Goal: Communication & Community: Share content

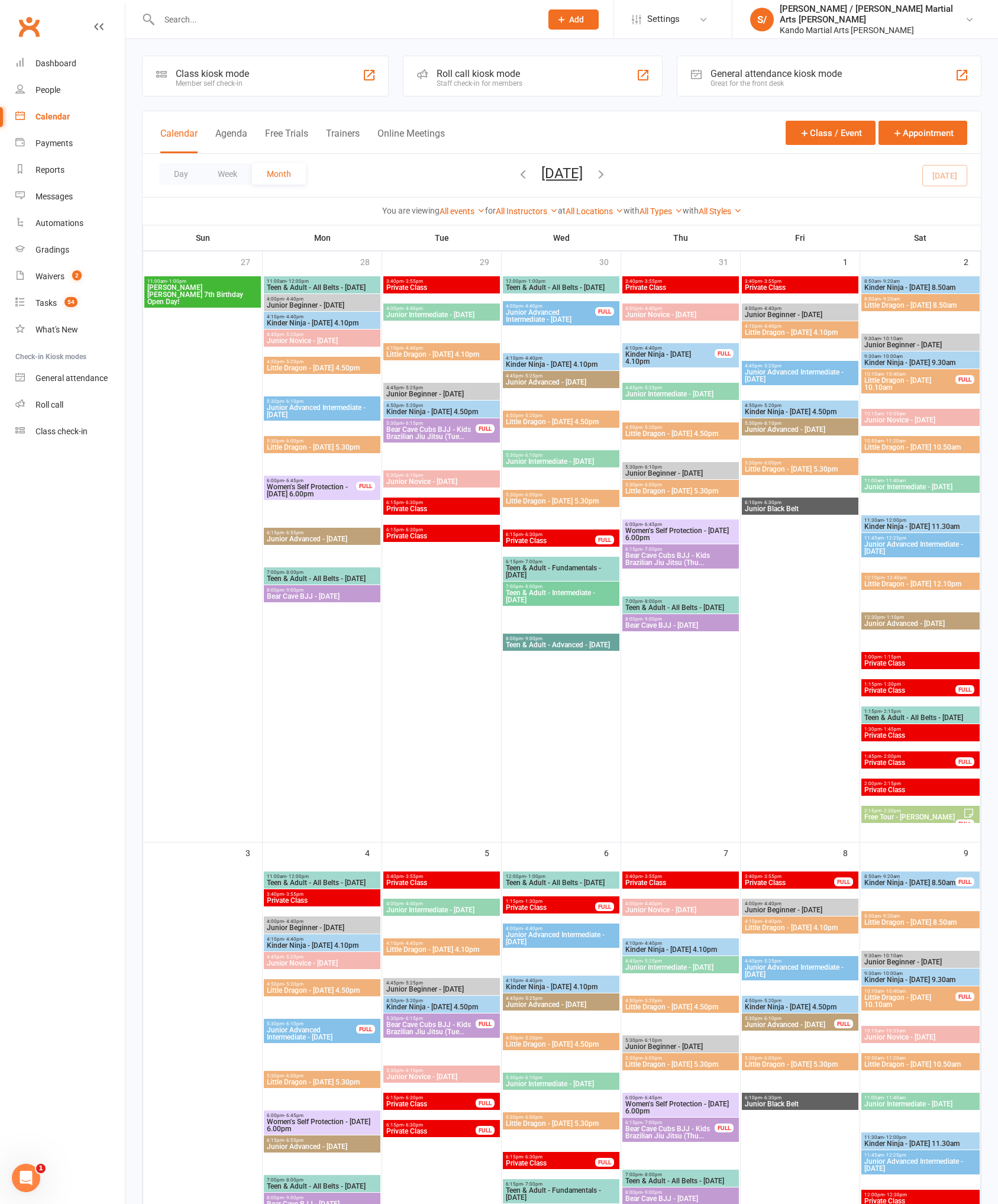
click at [81, 251] on link "Gradings" at bounding box center [70, 250] width 109 height 26
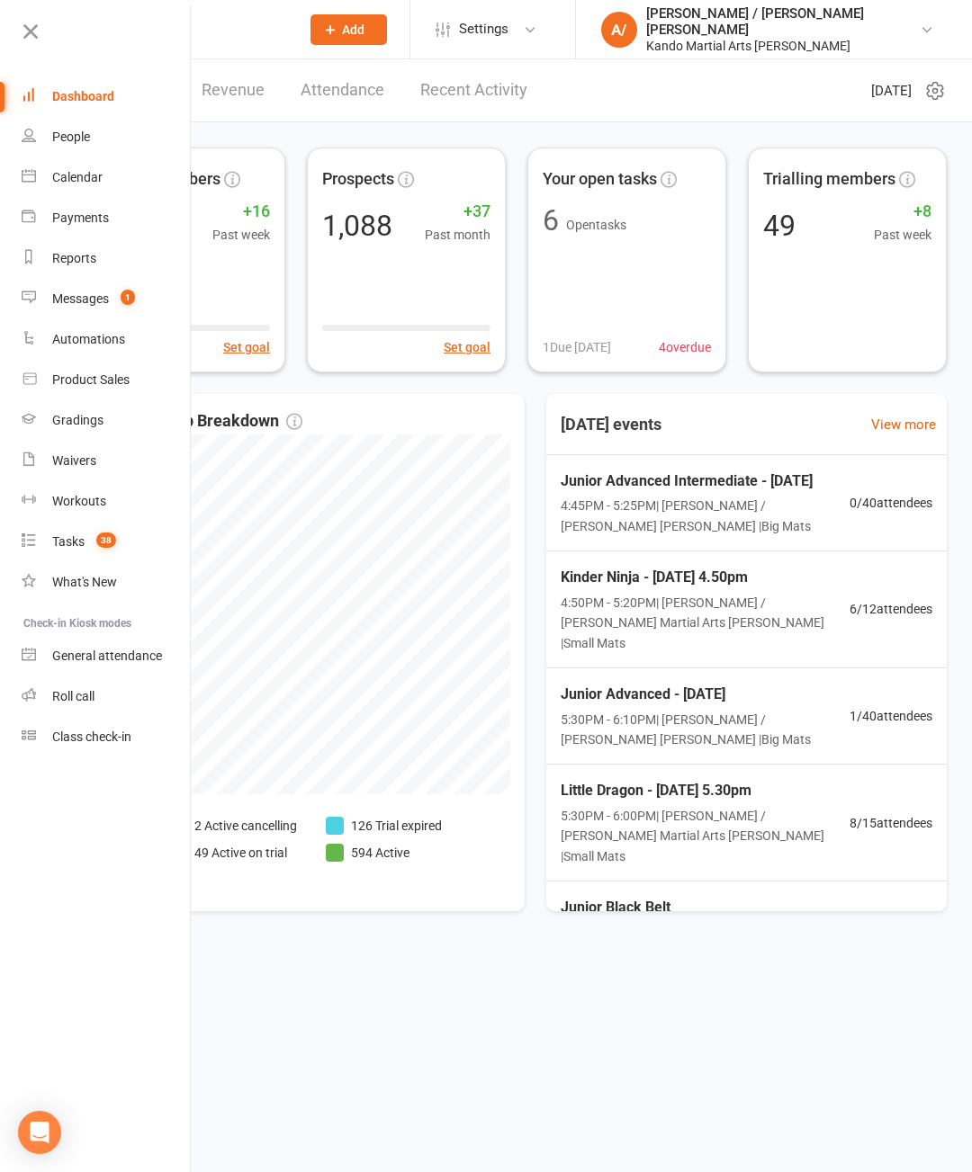
click at [103, 427] on div "Gradings" at bounding box center [77, 420] width 51 height 14
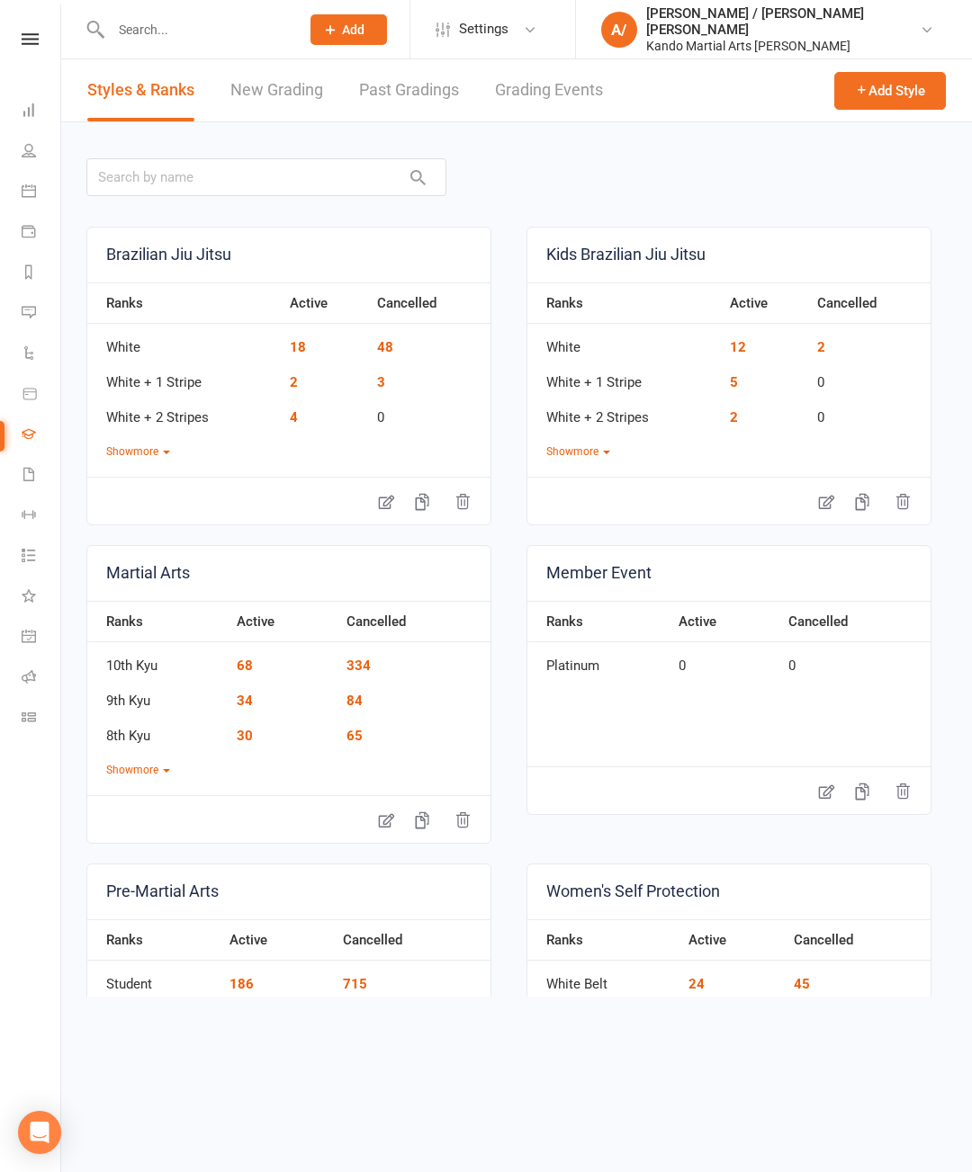
click at [562, 97] on link "Grading Events" at bounding box center [549, 90] width 108 height 62
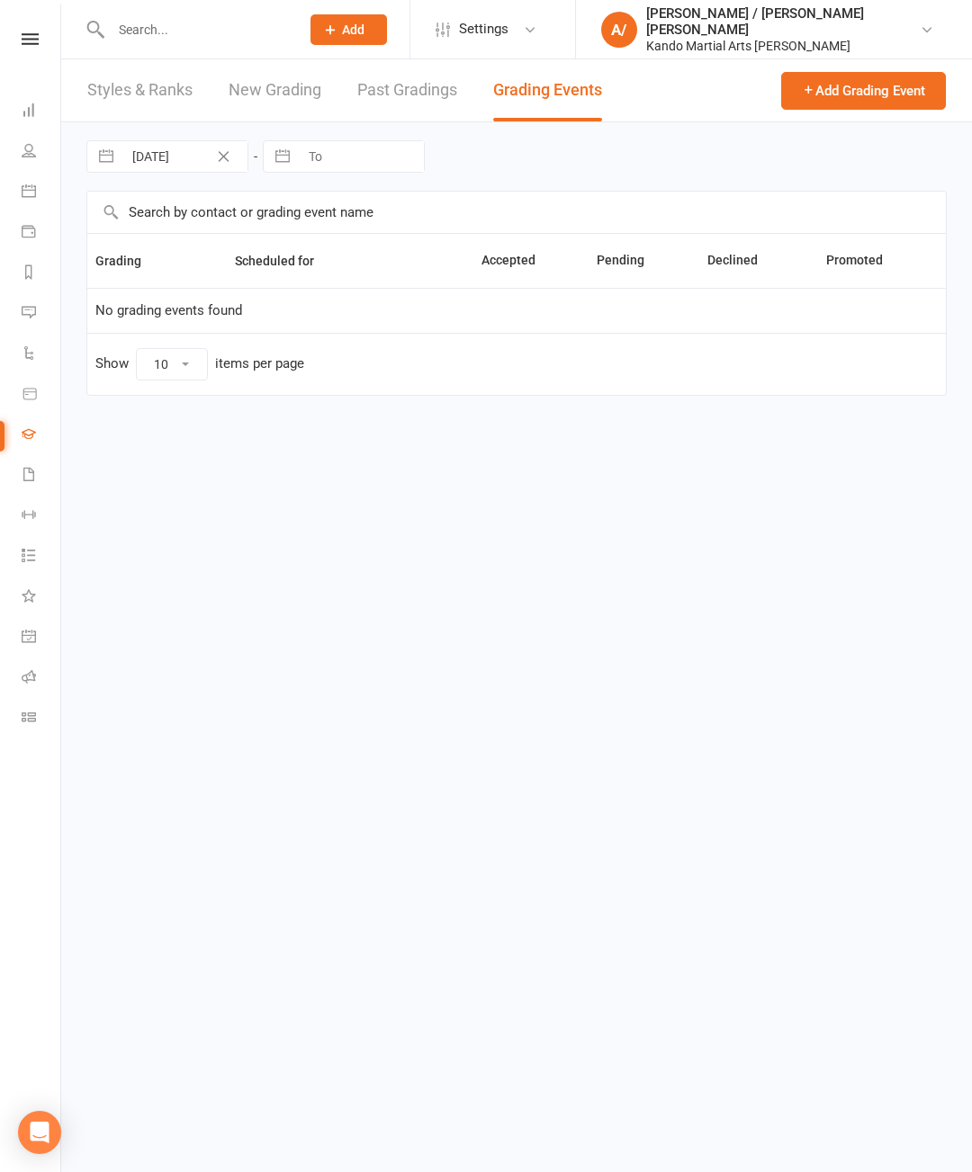
select select "50"
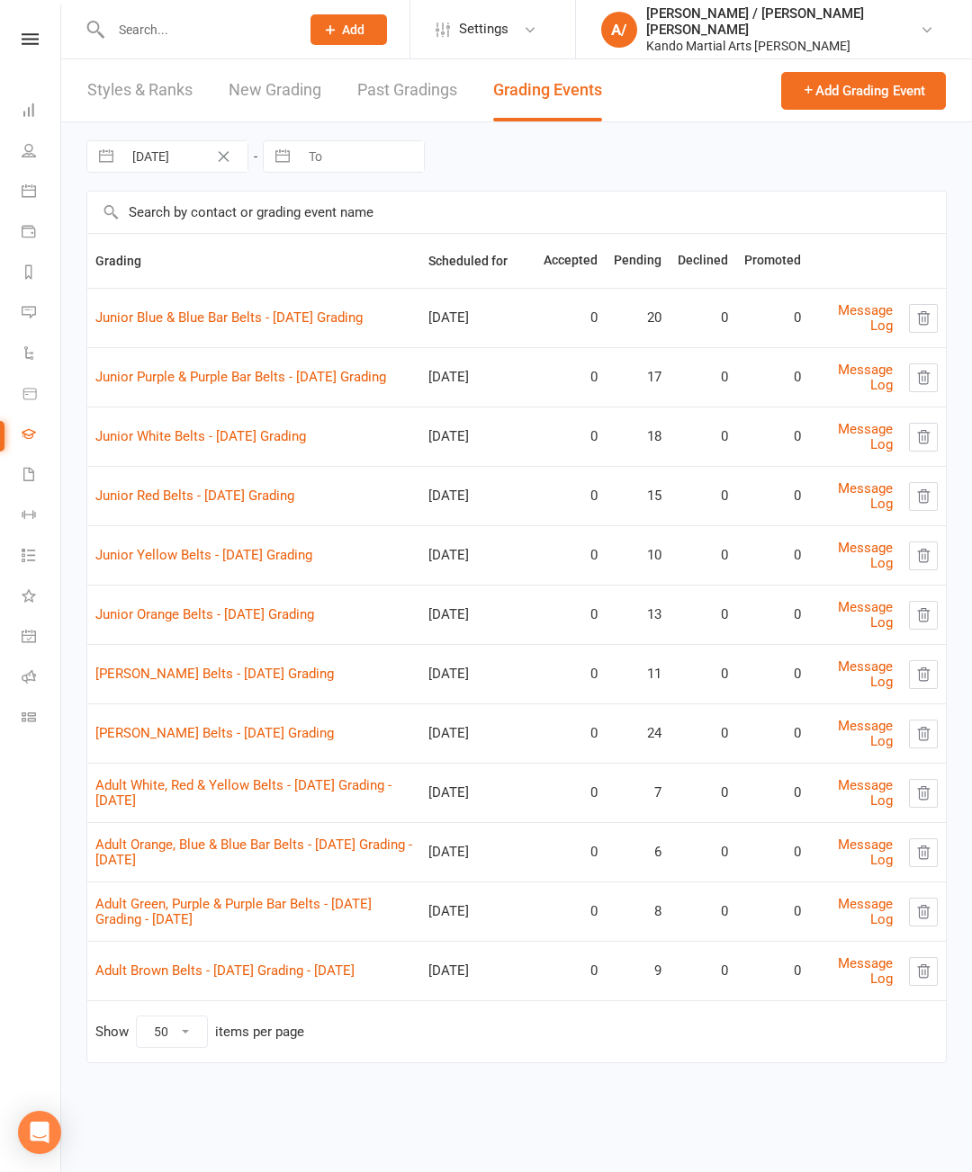
click at [306, 436] on link "Junior White Belts - 2025 August Grading" at bounding box center [200, 436] width 211 height 16
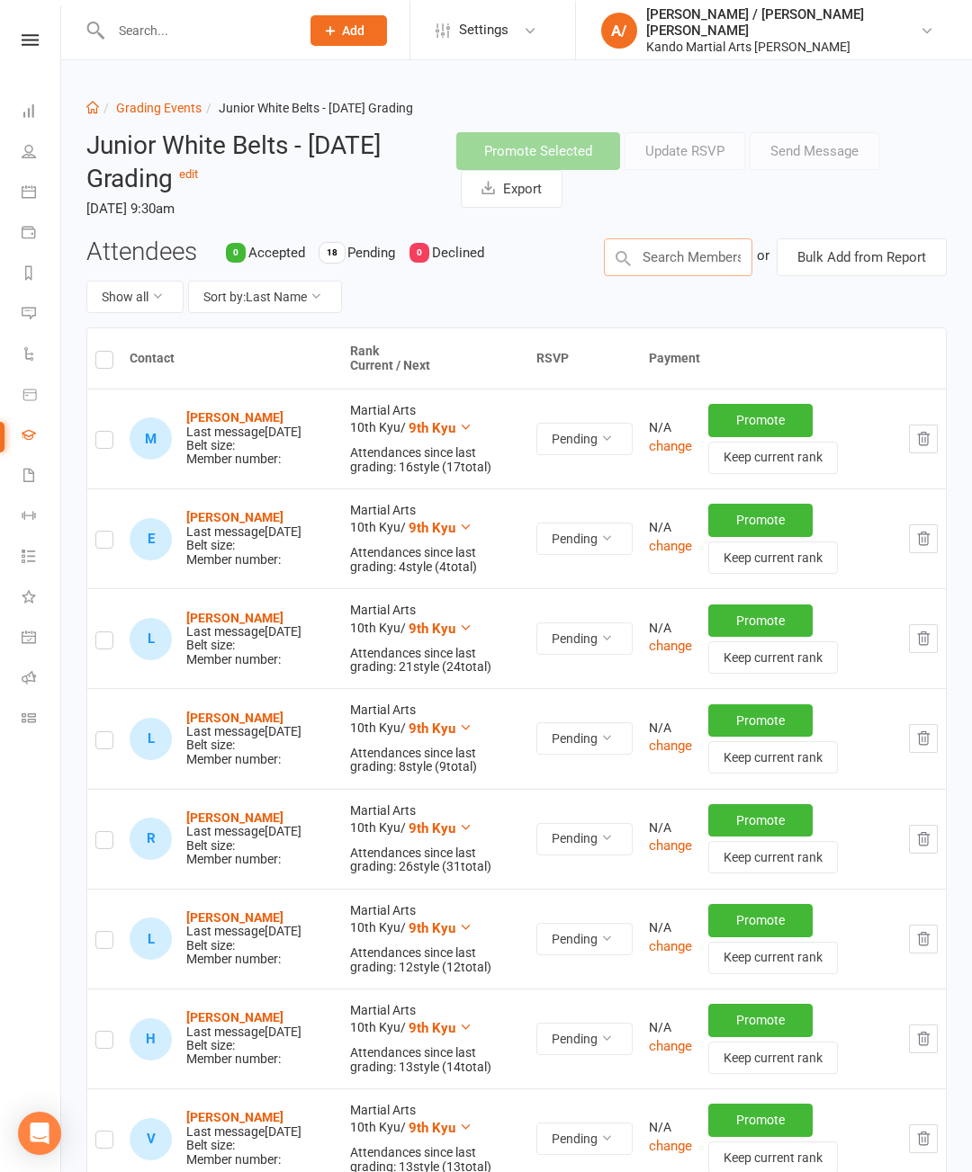
click at [679, 258] on input "text" at bounding box center [678, 257] width 148 height 38
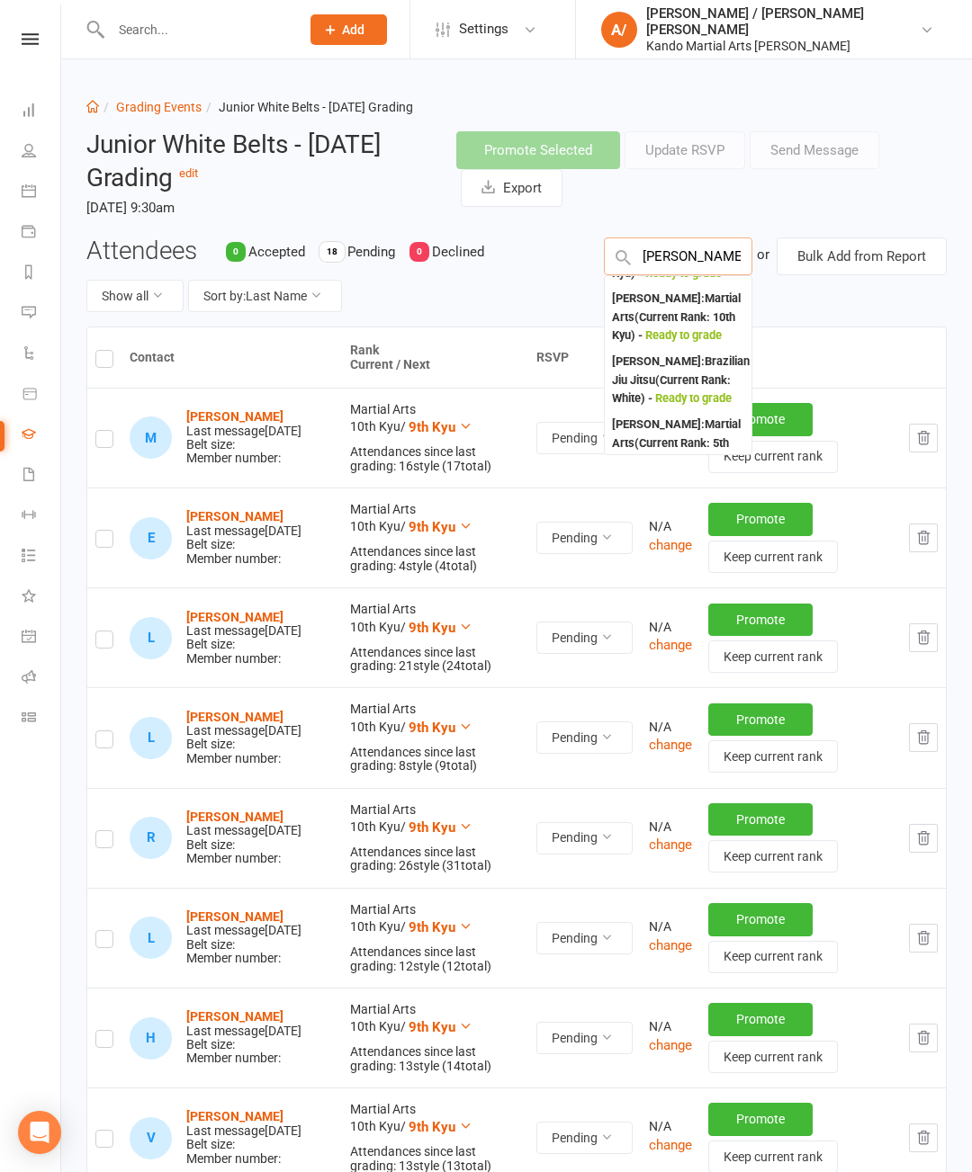
scroll to position [117, 0]
type input "Emma"
click at [679, 345] on div "Emma Welch : Martial Arts (Current Rank: 10th Kyu ) - Ready to grade" at bounding box center [678, 317] width 132 height 56
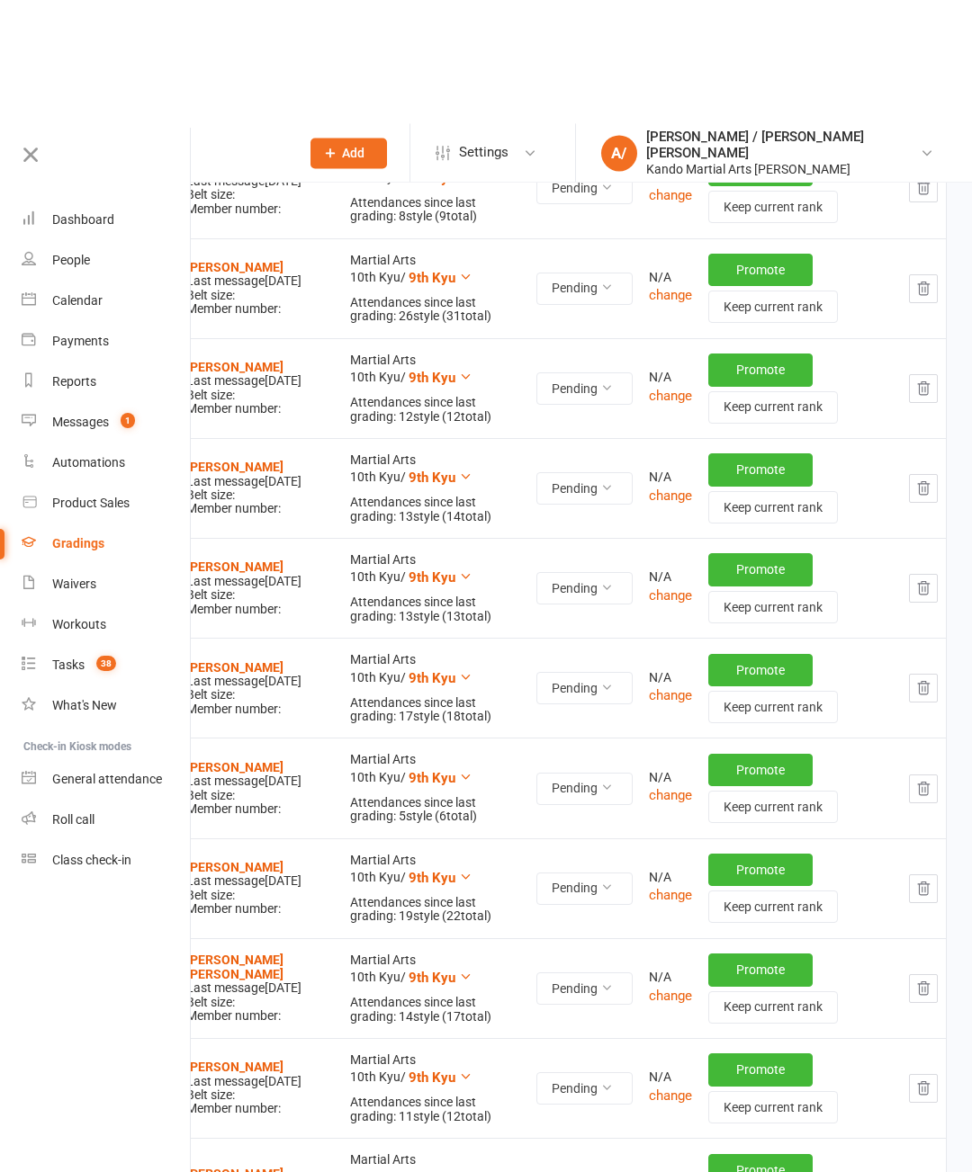
scroll to position [0, 0]
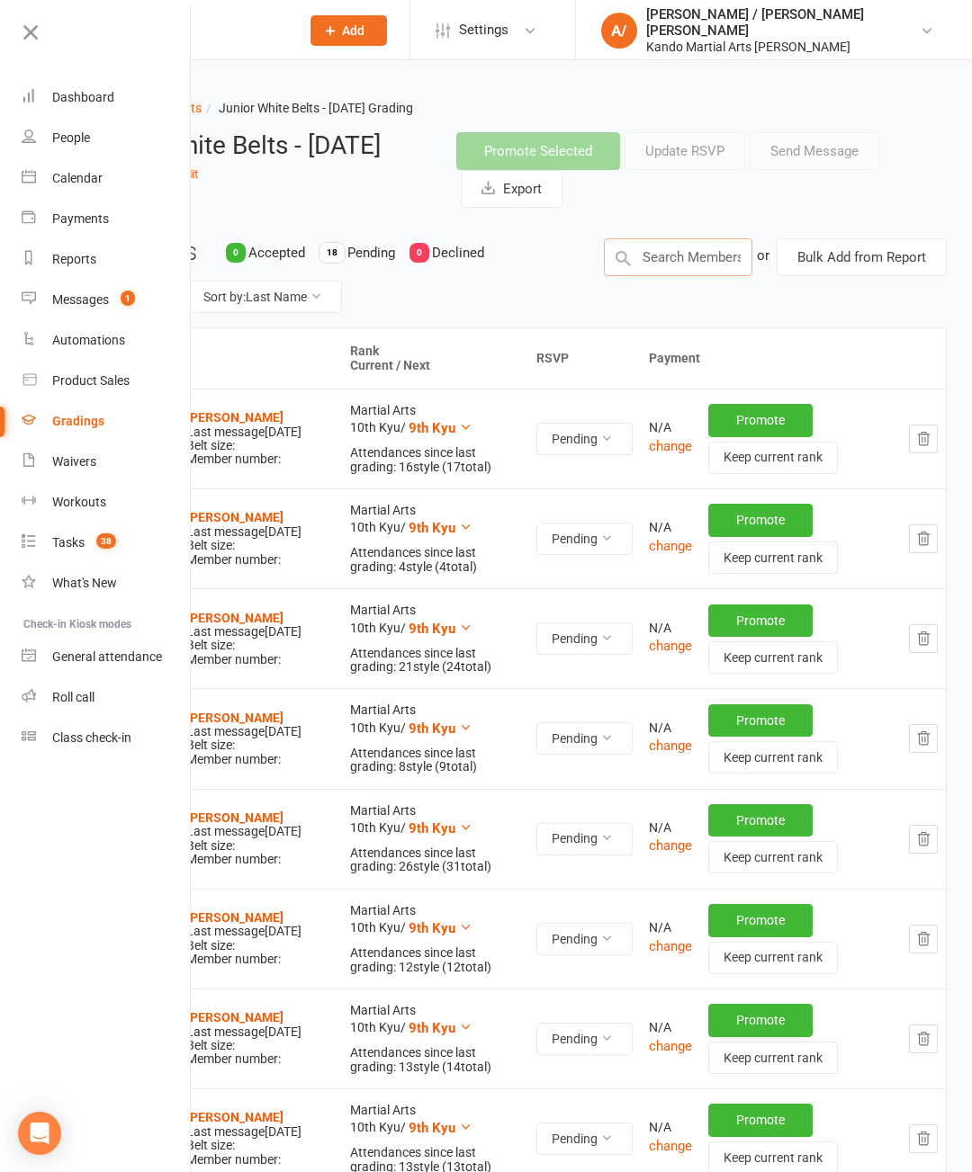
click at [659, 269] on input "text" at bounding box center [678, 257] width 148 height 38
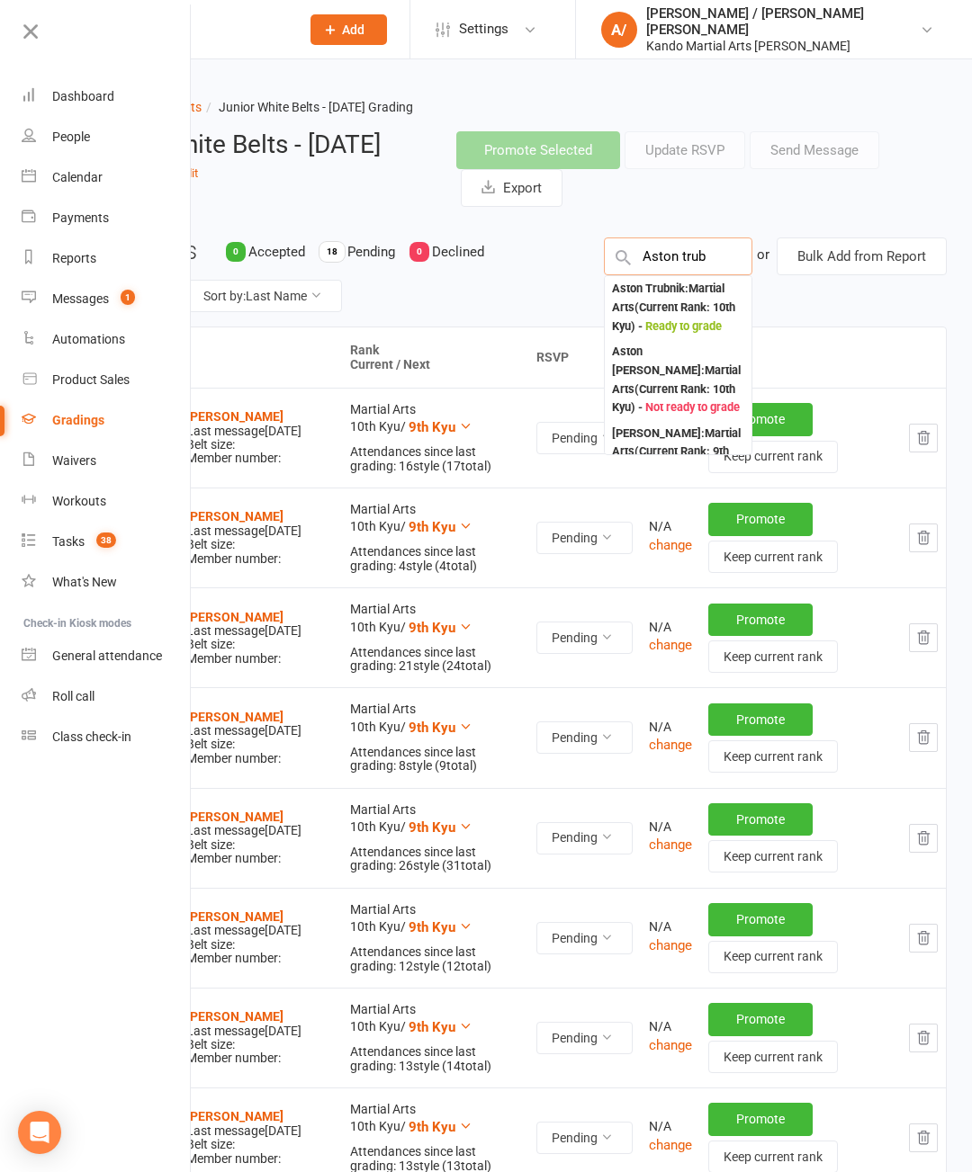
type input "Aston trub"
click at [677, 300] on div "Aston Trubnik : Martial Arts (Current Rank: 10th Kyu ) - Ready to grade" at bounding box center [678, 308] width 132 height 56
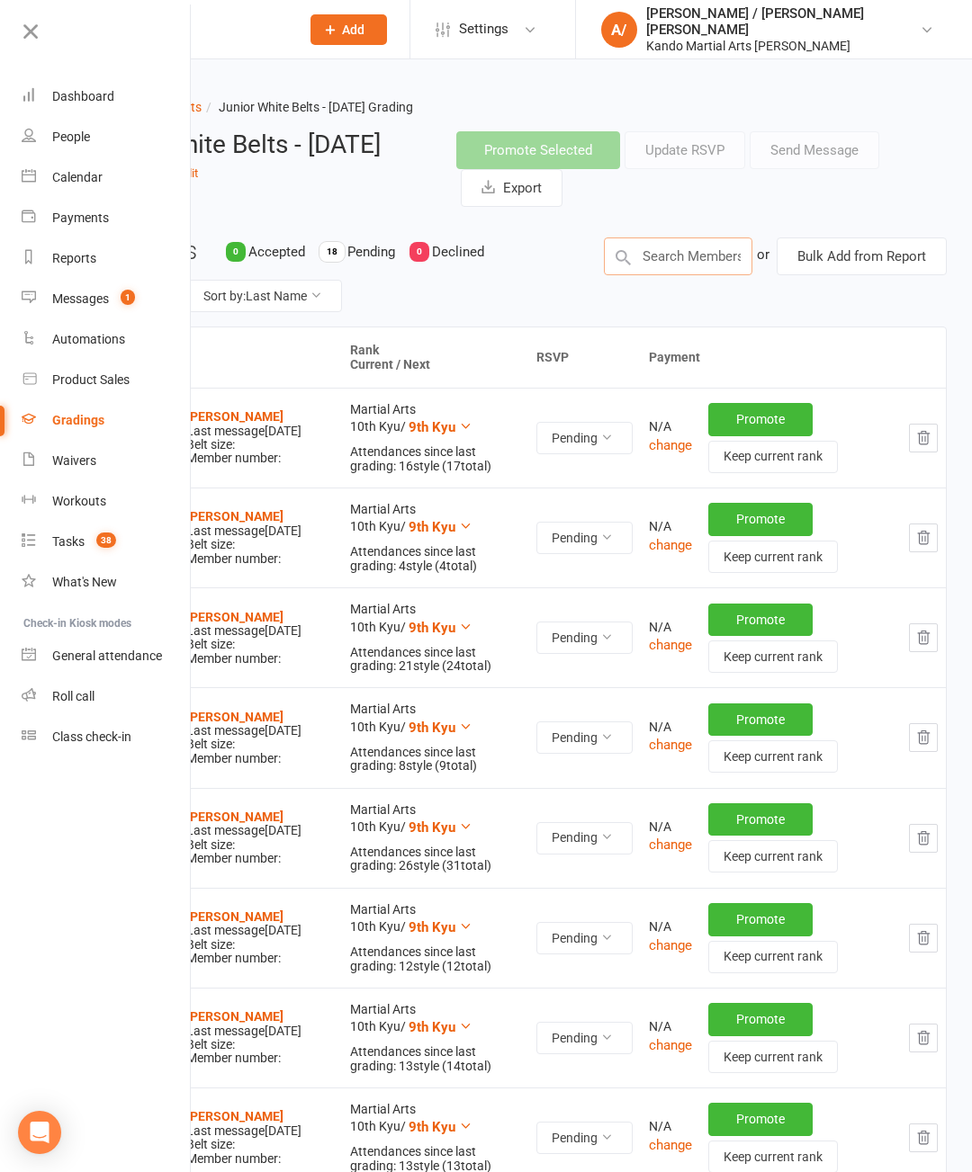
click at [688, 245] on input "text" at bounding box center [678, 257] width 148 height 38
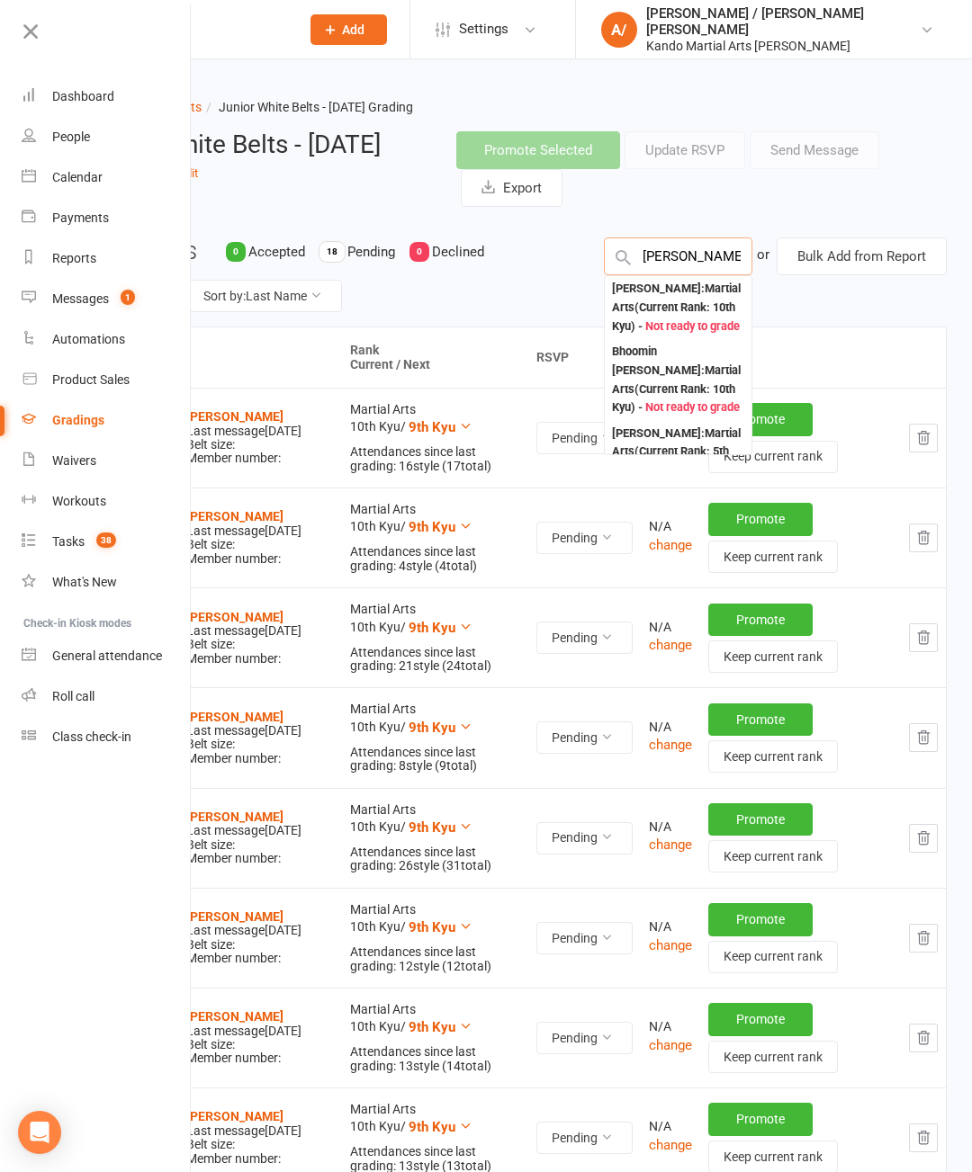
type input "Harshiv"
click at [663, 316] on div "Harshiv Patel : Martial Arts (Current Rank: 10th Kyu ) - Not ready to grade" at bounding box center [678, 308] width 132 height 56
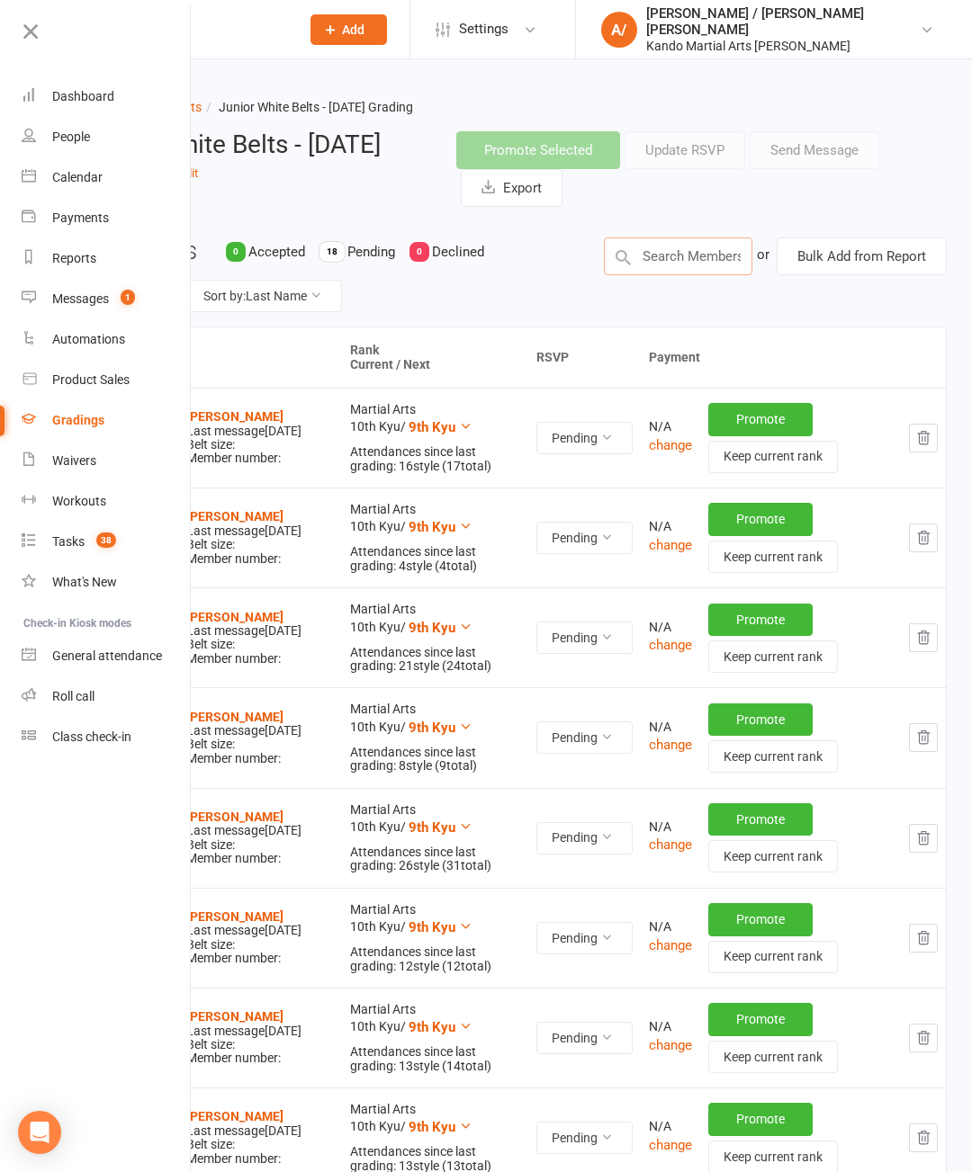
click at [669, 274] on input "text" at bounding box center [678, 257] width 148 height 38
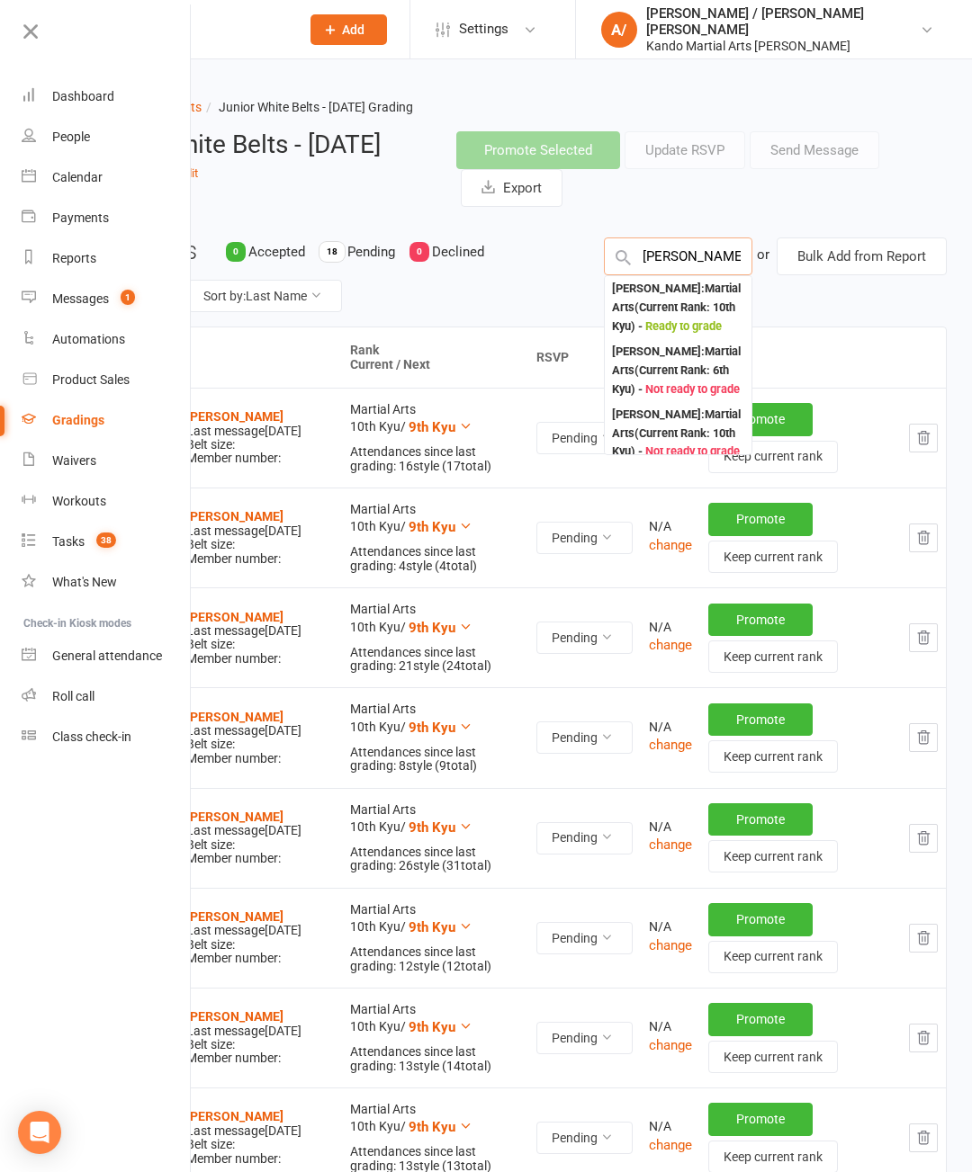
type input "Andrew liu"
click at [668, 309] on div "Andrew Liu : Martial Arts (Current Rank: 10th Kyu ) - Ready to grade" at bounding box center [678, 308] width 132 height 56
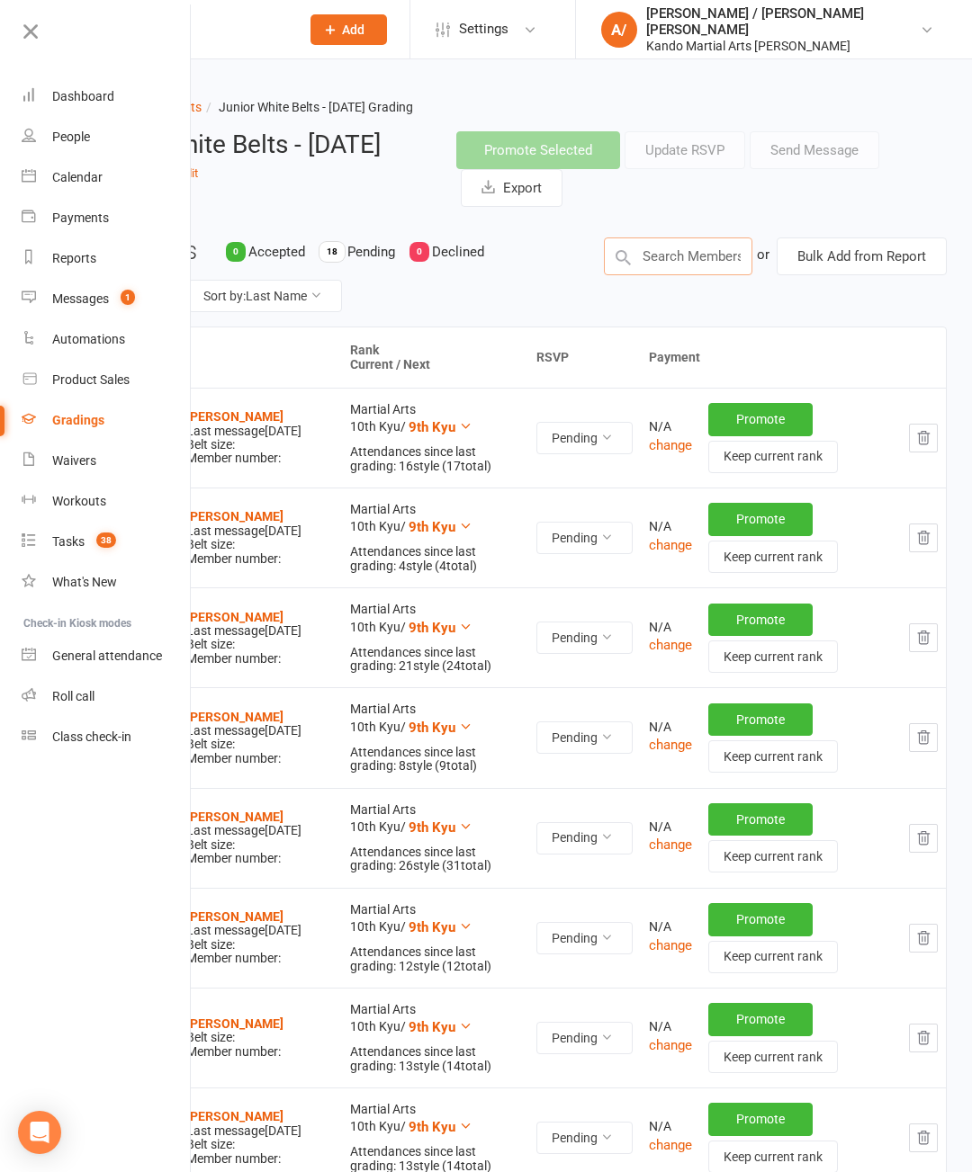
click at [692, 245] on input "text" at bounding box center [678, 257] width 148 height 38
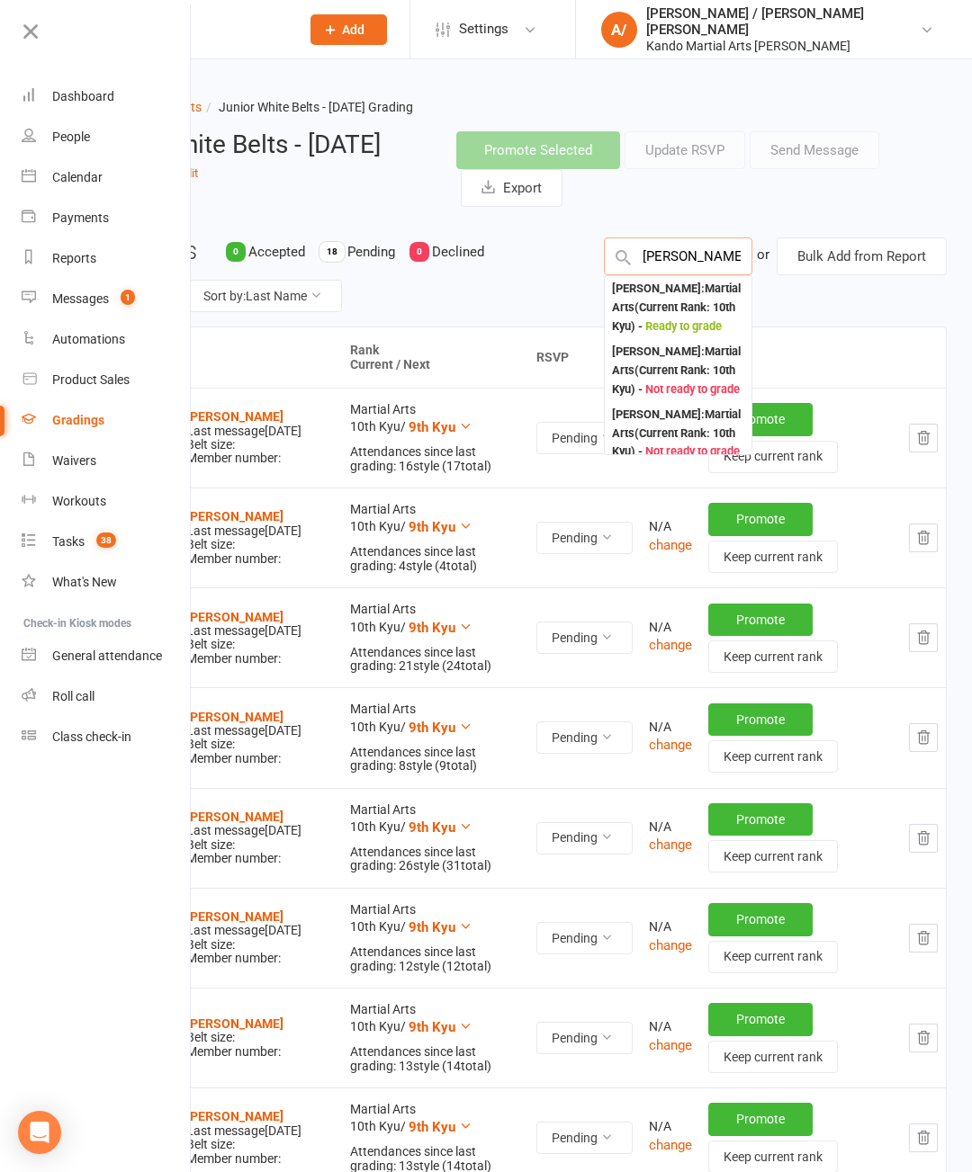
type input "Sadie"
click at [687, 305] on div "Sadie Eagleton : Martial Arts (Current Rank: 10th Kyu ) - Ready to grade" at bounding box center [678, 308] width 132 height 56
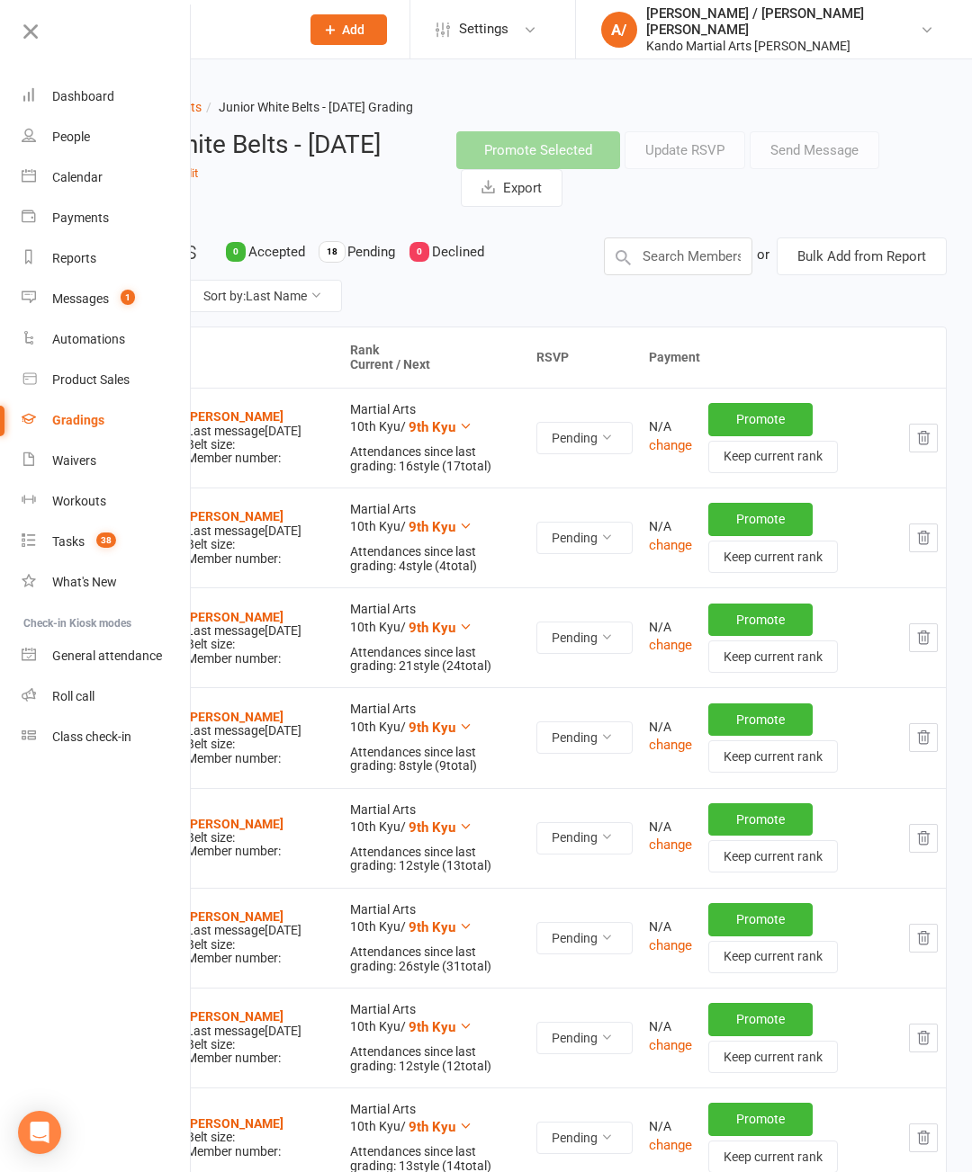
click at [33, 31] on icon at bounding box center [30, 31] width 25 height 25
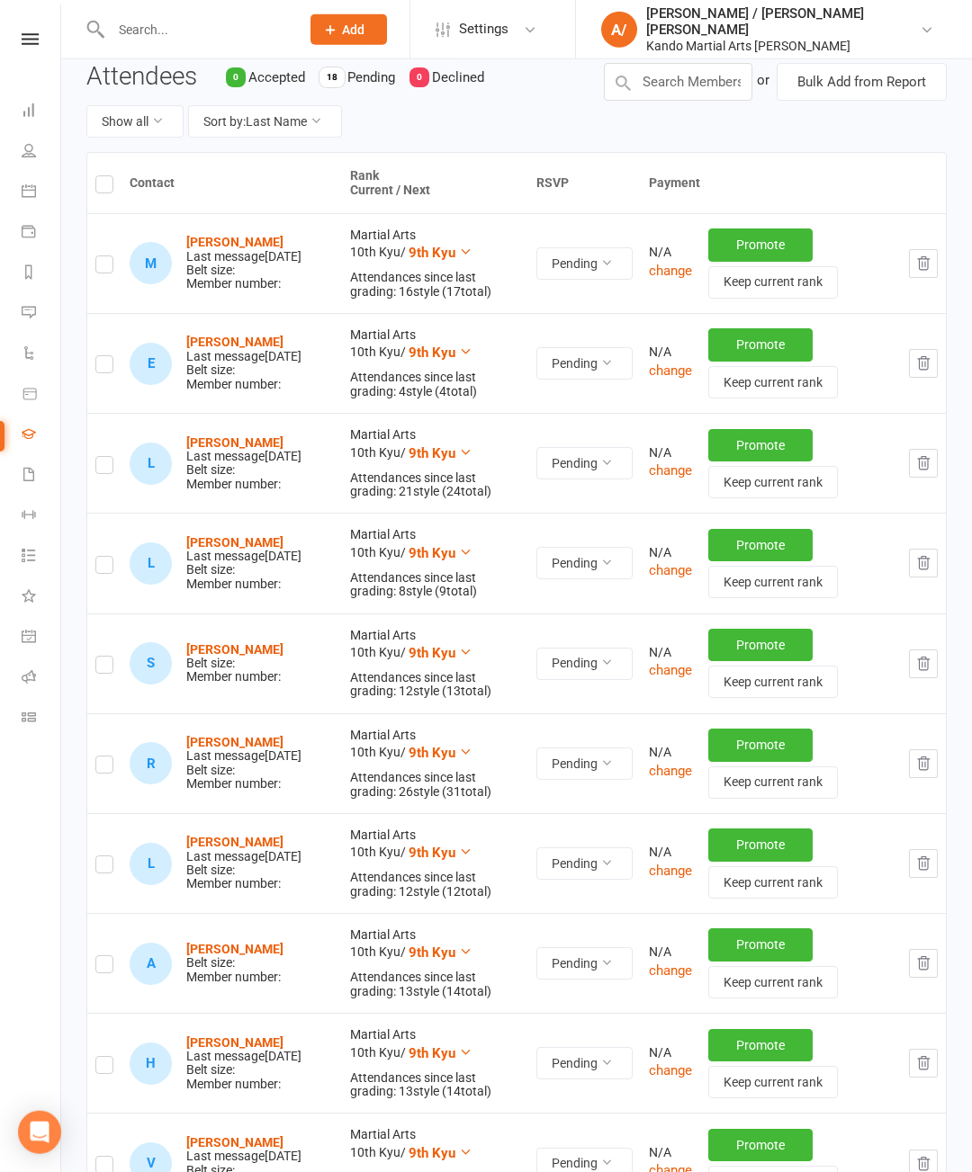
scroll to position [190, 0]
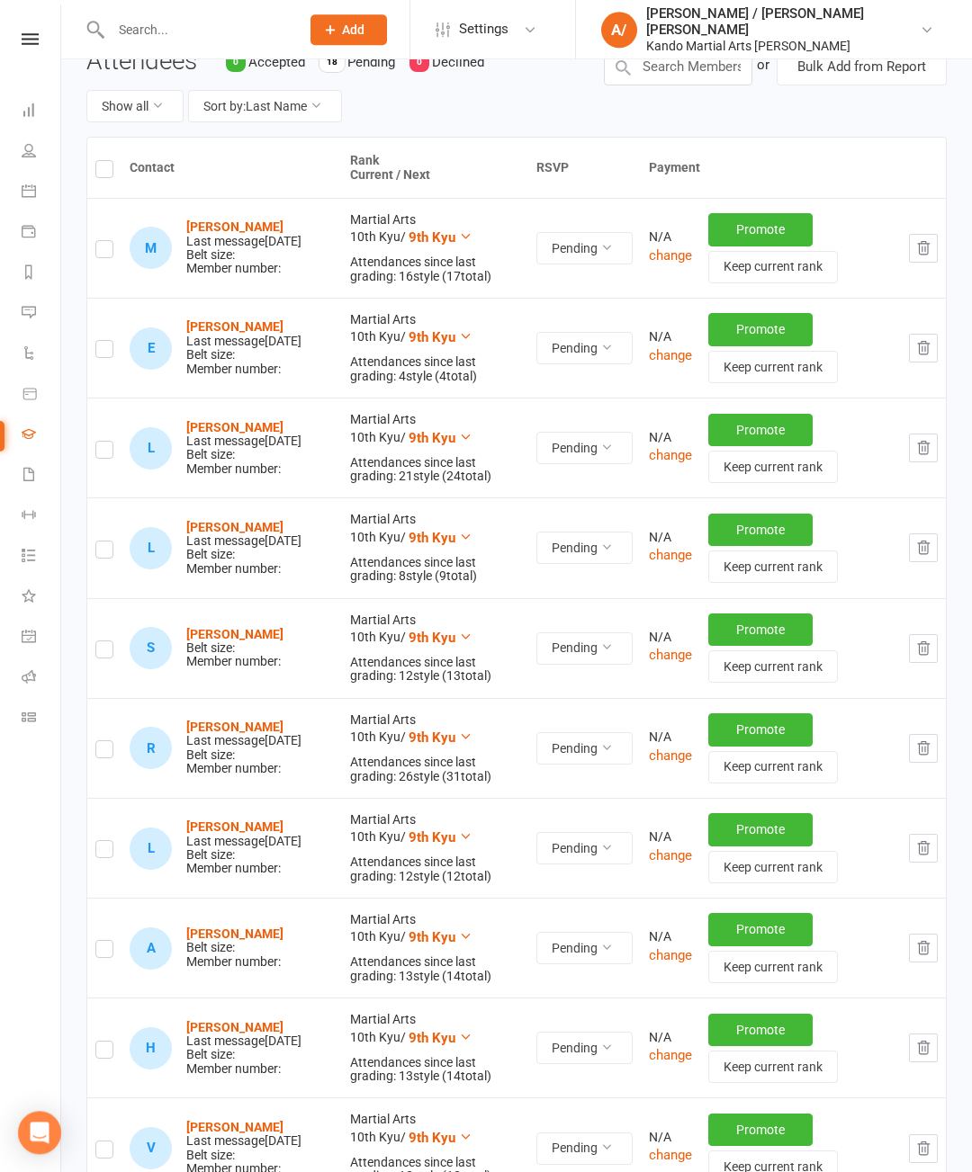
click at [113, 641] on input "checkbox" at bounding box center [104, 641] width 18 height 0
checkbox input "true"
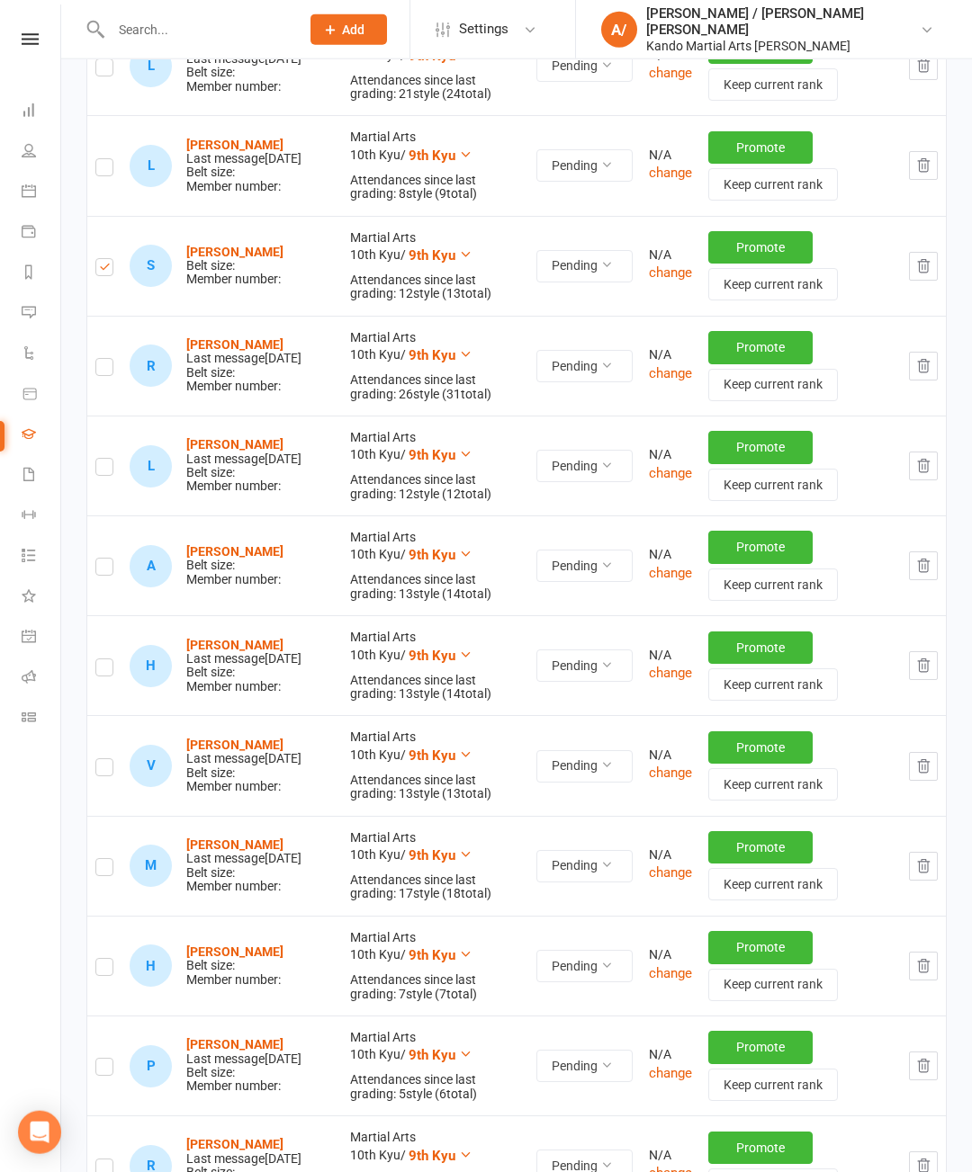
scroll to position [614, 0]
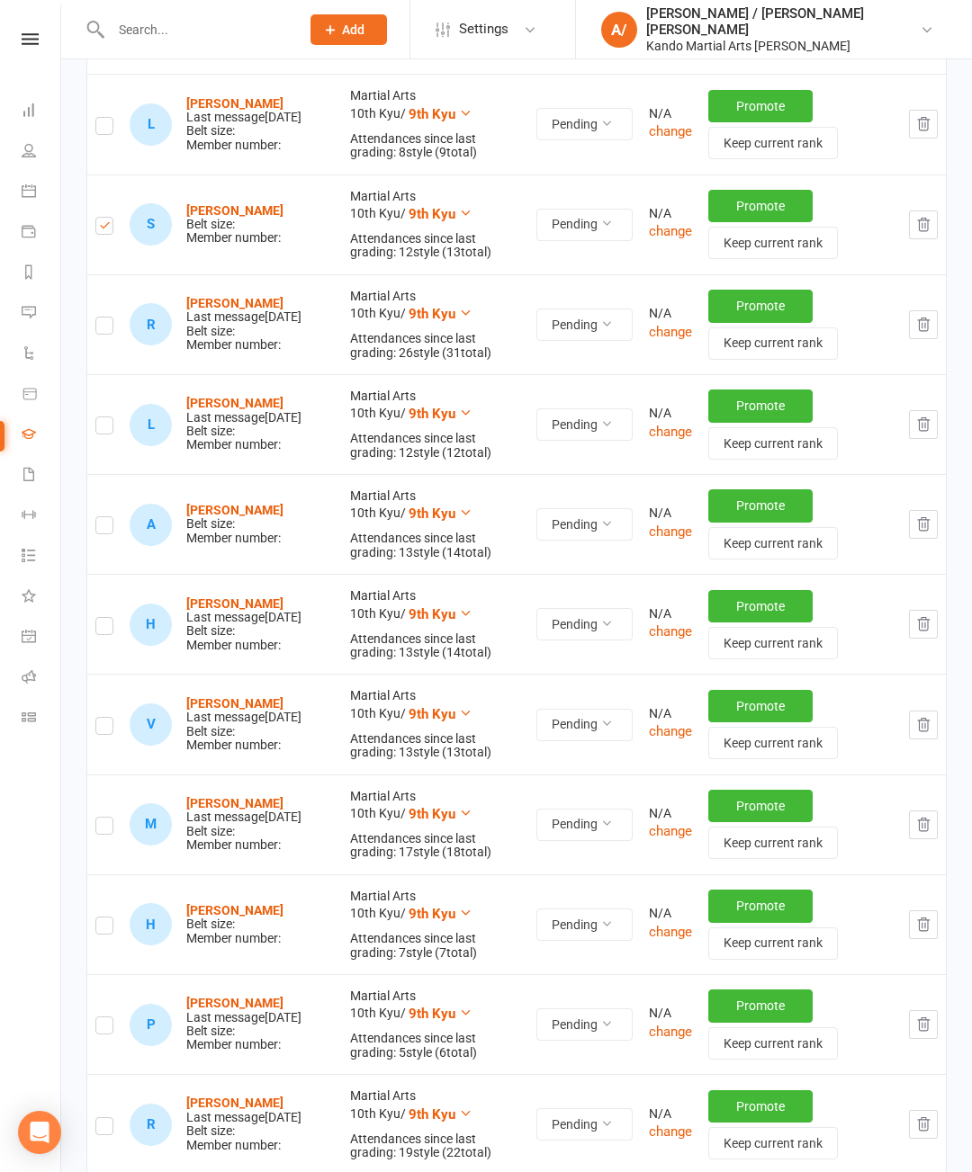
click at [113, 517] on input "checkbox" at bounding box center [104, 517] width 18 height 0
checkbox input "true"
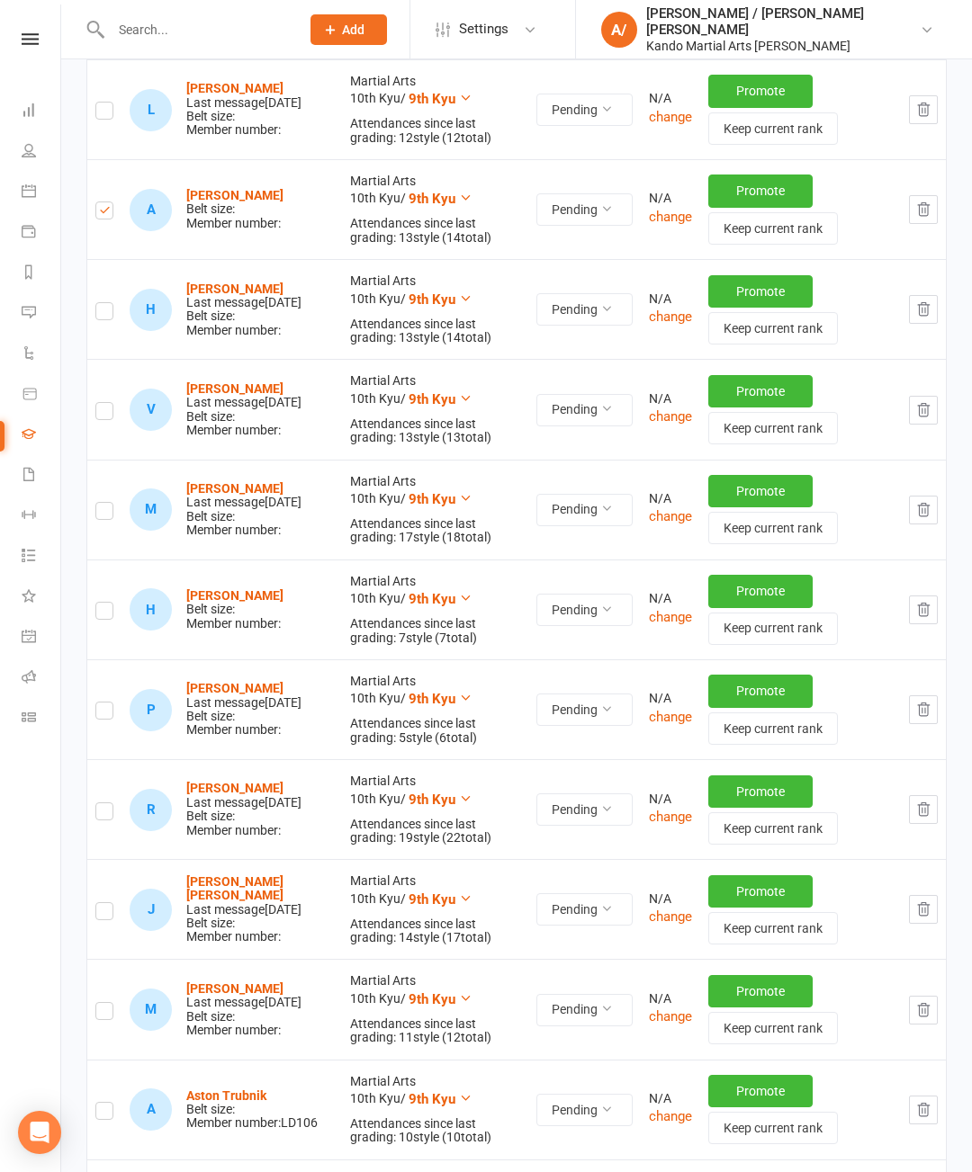
scroll to position [929, 0]
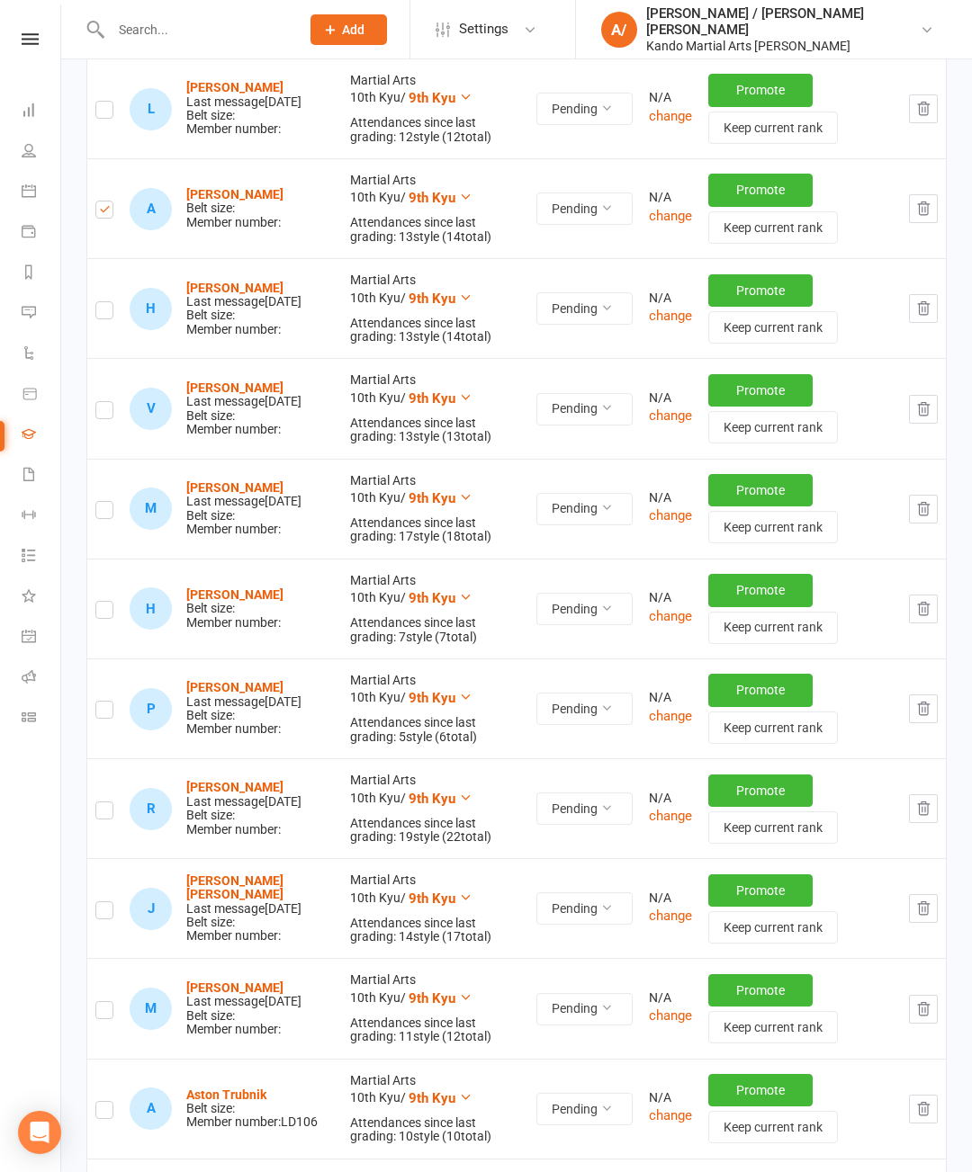
click at [107, 613] on label at bounding box center [104, 613] width 18 height 0
click at [107, 602] on input "checkbox" at bounding box center [104, 602] width 18 height 0
checkbox input "true"
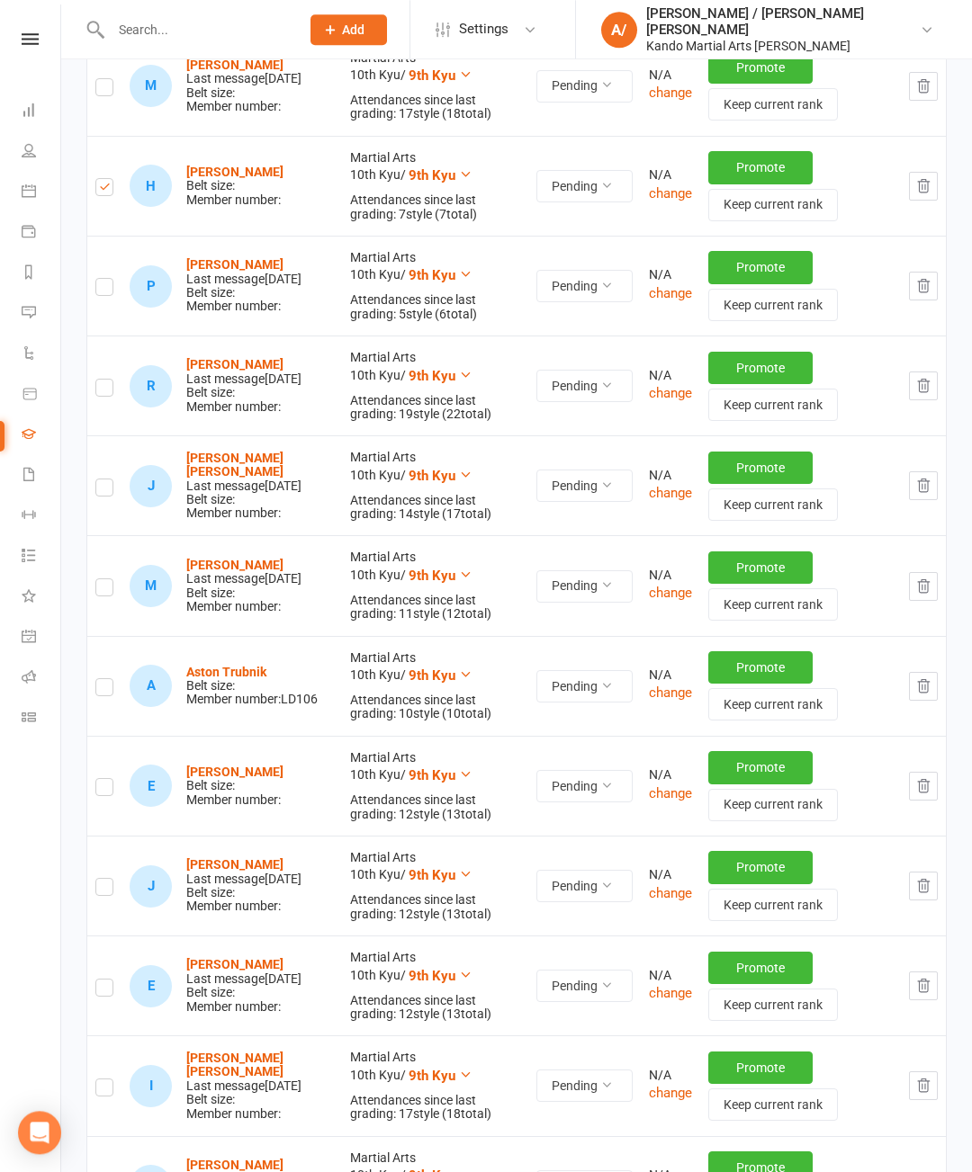
scroll to position [1356, 0]
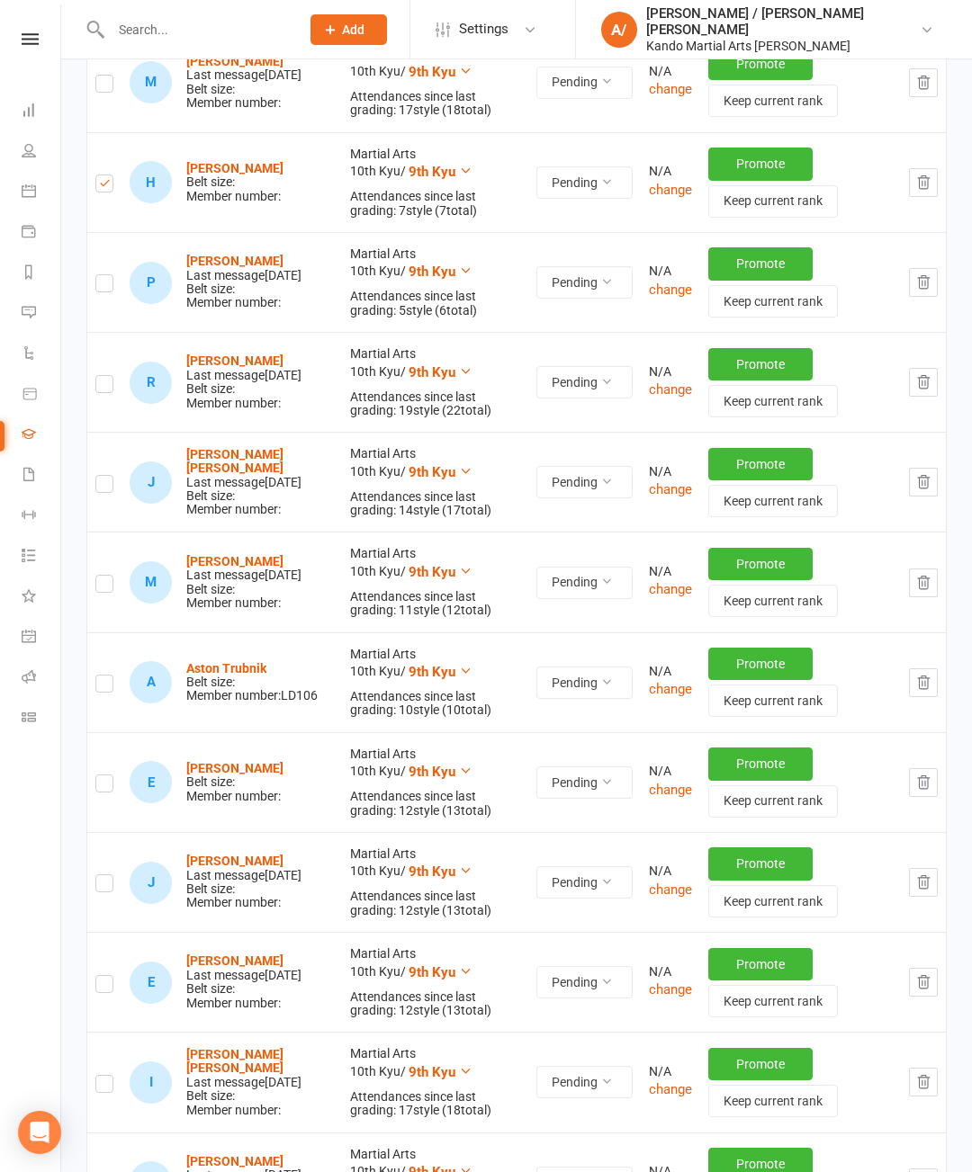
click at [113, 676] on input "checkbox" at bounding box center [104, 676] width 18 height 0
checkbox input "true"
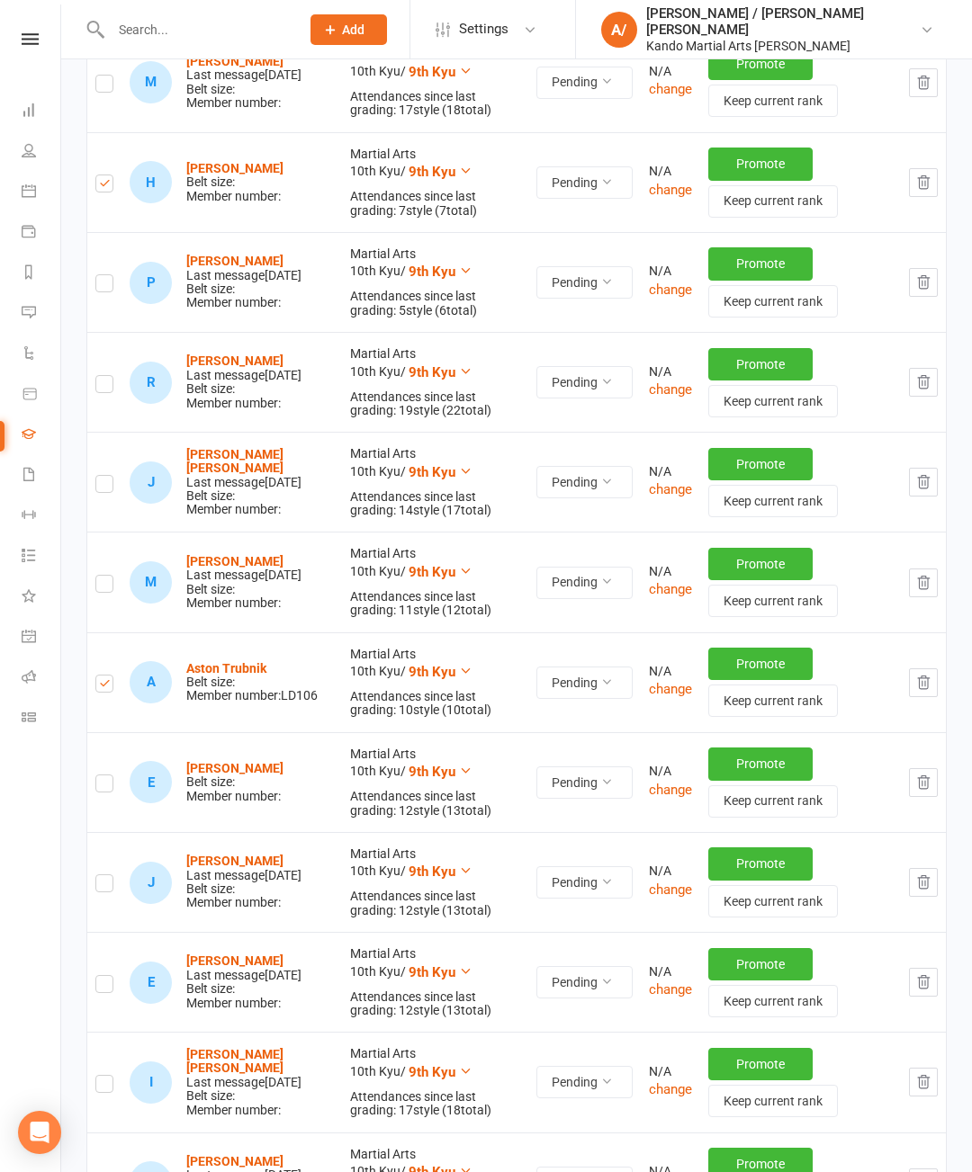
click at [107, 786] on label at bounding box center [104, 786] width 18 height 0
click at [107, 776] on input "checkbox" at bounding box center [104, 776] width 18 height 0
checkbox input "true"
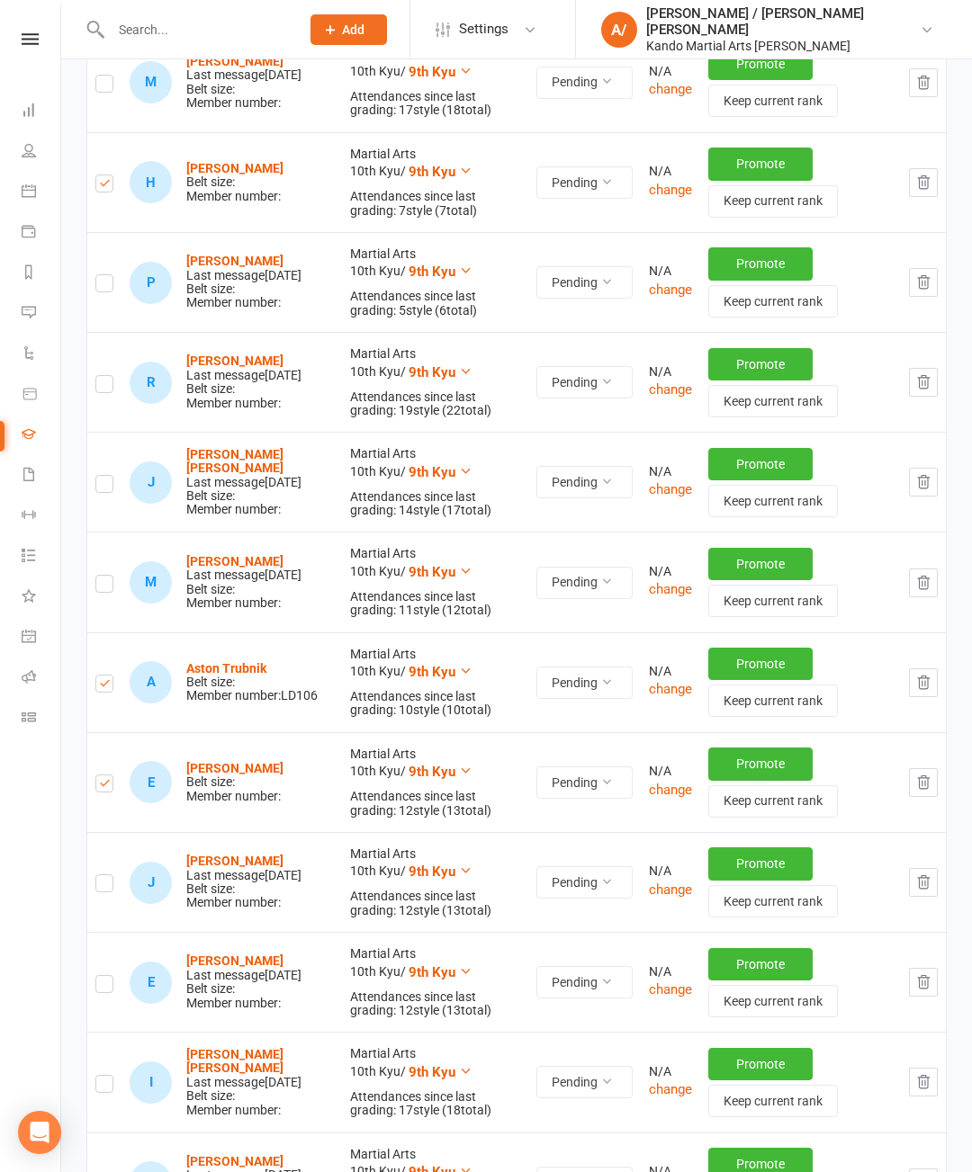
checkbox input "true"
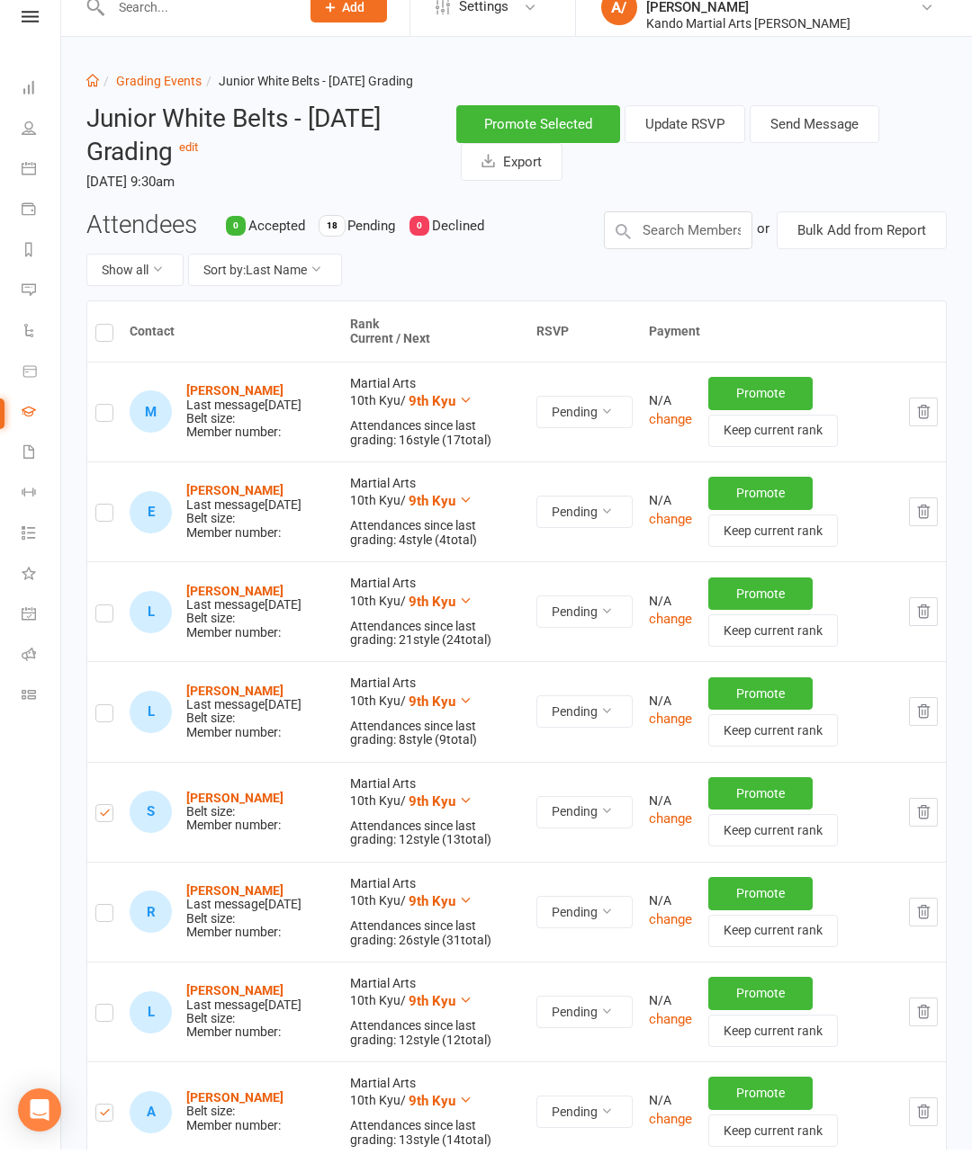
scroll to position [0, 0]
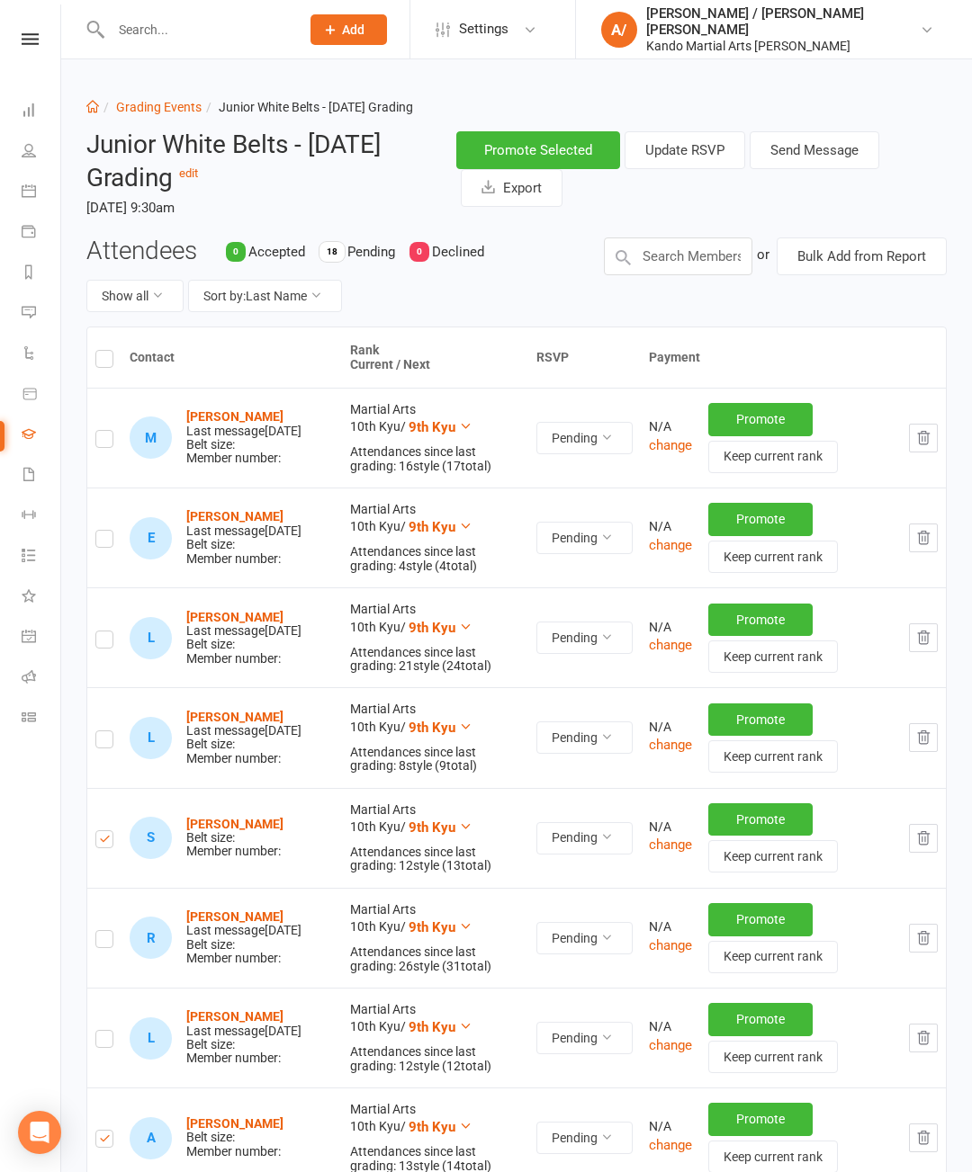
click at [839, 149] on button "Send Message" at bounding box center [814, 150] width 130 height 38
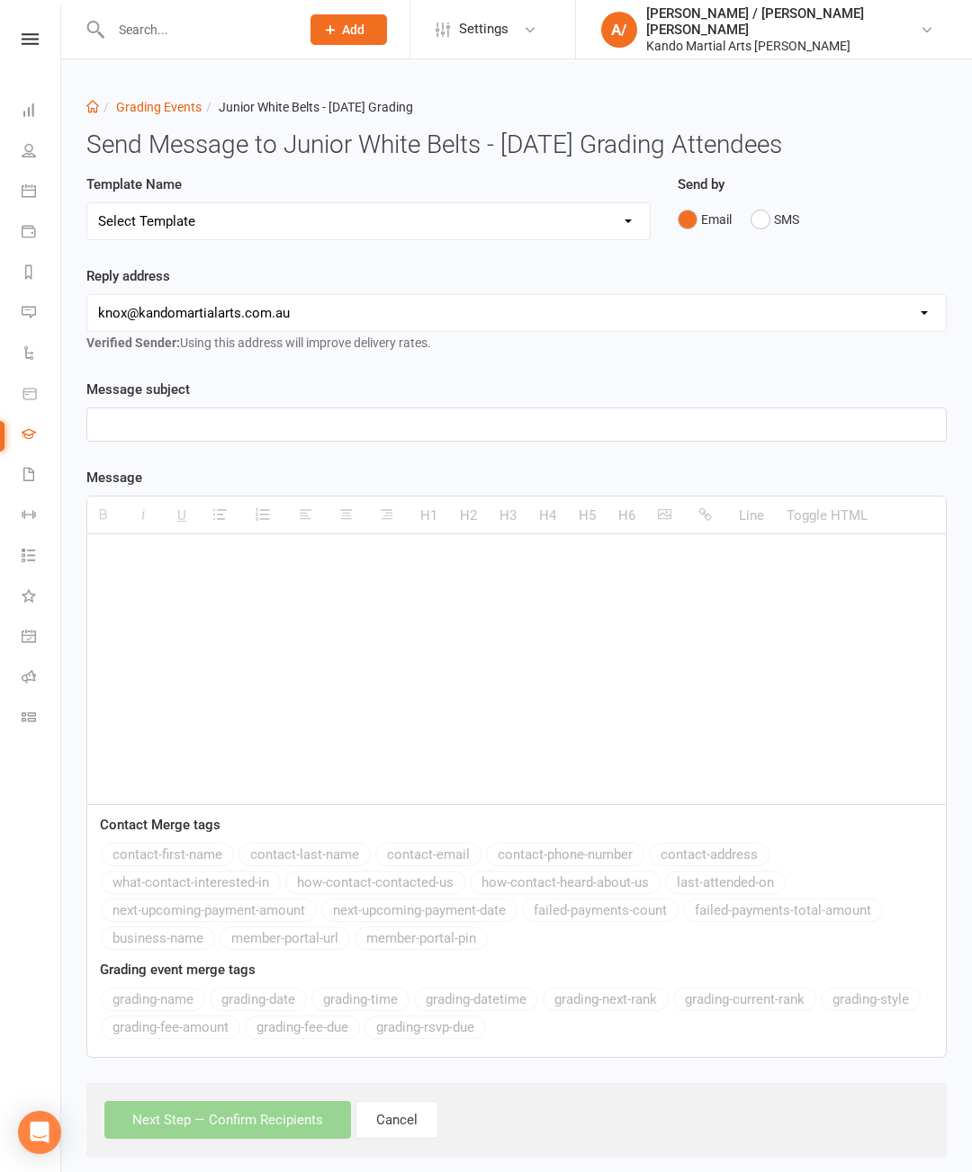
click at [435, 229] on select "Select Template [Email] Confirmation of Successful Grading [Email] Congratulati…" at bounding box center [368, 221] width 562 height 36
select select "16"
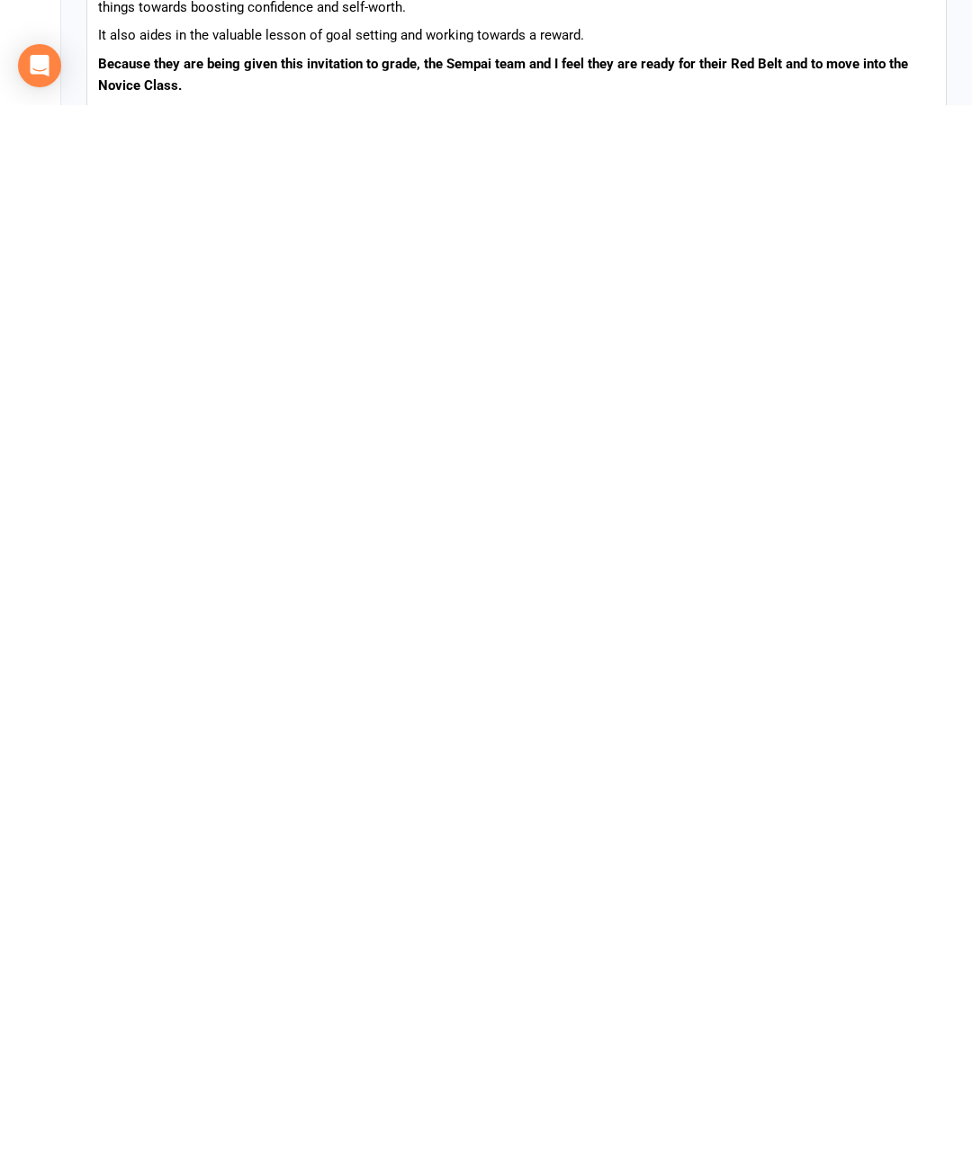
scroll to position [1118, 0]
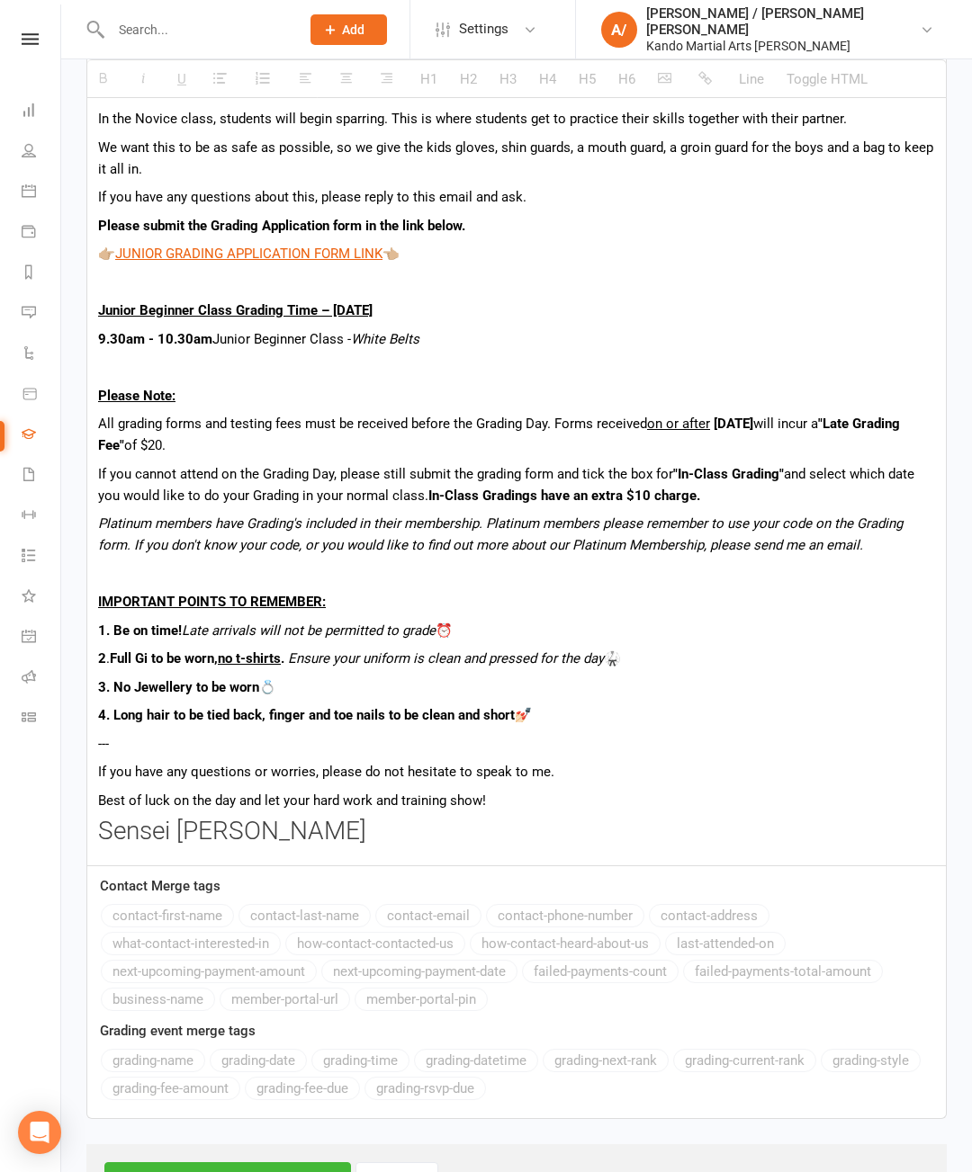
click at [267, 1171] on button "Next Step — Confirm Recipients" at bounding box center [227, 1181] width 247 height 38
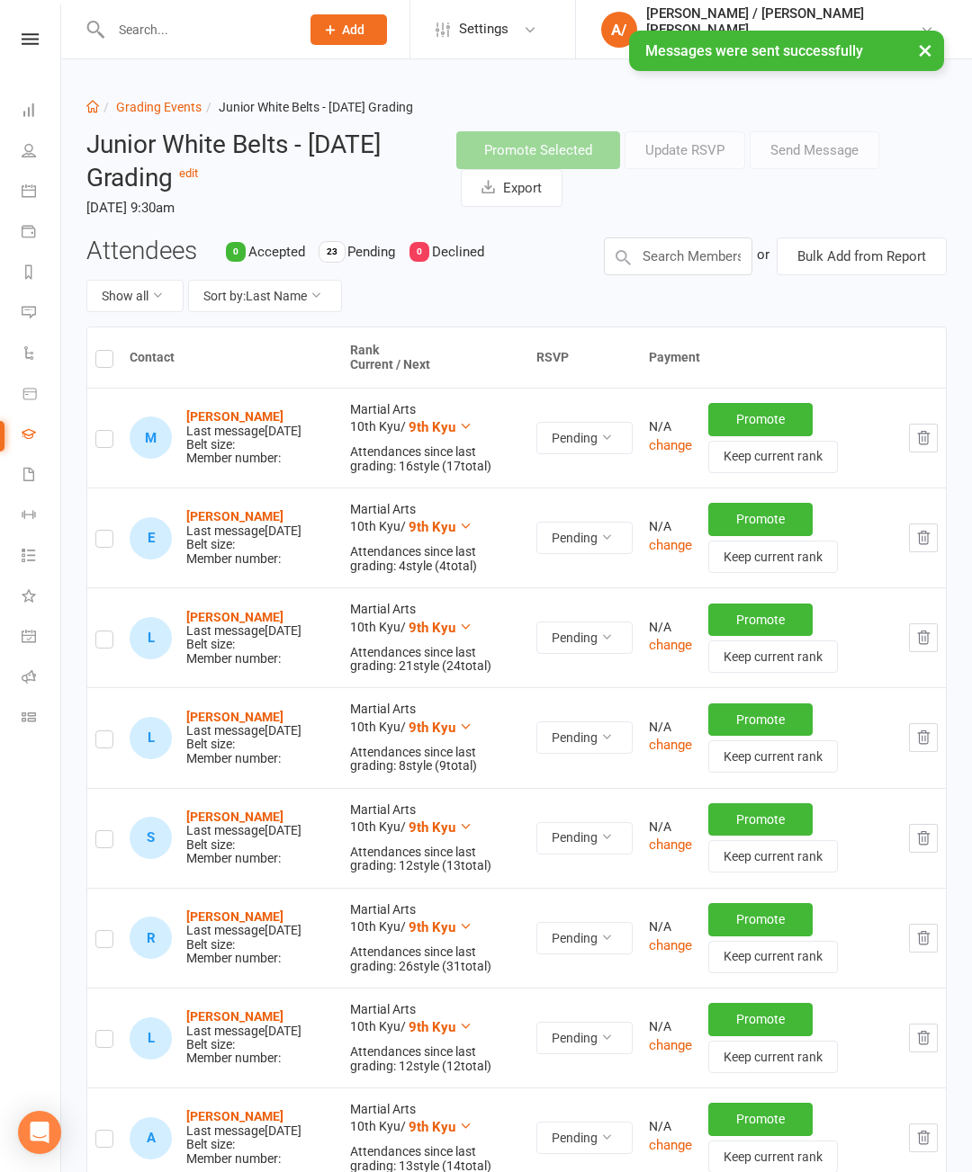
click at [162, 129] on div "Junior White Belts - 2025 August Grading edit Saturday, 23 Aug 2025, 9:30am" at bounding box center [258, 177] width 370 height 121
click at [178, 113] on link "Grading Events" at bounding box center [158, 107] width 85 height 14
select select "50"
